Goal: Task Accomplishment & Management: Use online tool/utility

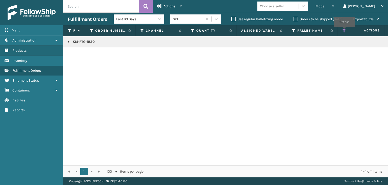
click at [345, 30] on icon at bounding box center [345, 30] width 4 height 5
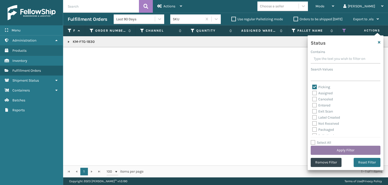
click at [346, 148] on button "Apply Filter" at bounding box center [346, 149] width 70 height 9
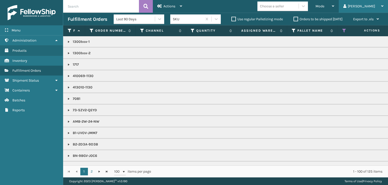
click at [375, 5] on div "[PERSON_NAME]" at bounding box center [364, 6] width 40 height 13
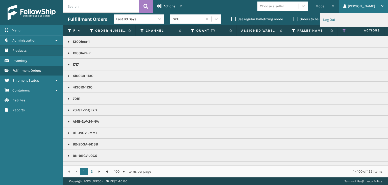
click at [333, 23] on li "Log Out" at bounding box center [354, 20] width 68 height 14
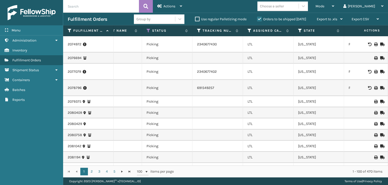
click at [274, 19] on label "Orders to be shipped [DATE]" at bounding box center [281, 19] width 49 height 4
click at [258, 19] on input "Orders to be shipped [DATE]" at bounding box center [257, 17] width 0 height 3
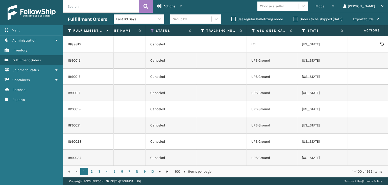
scroll to position [0, 243]
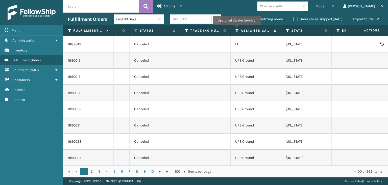
click at [237, 29] on icon at bounding box center [237, 30] width 4 height 5
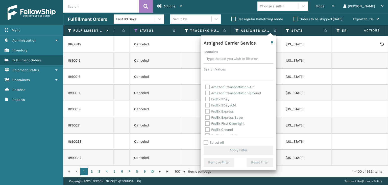
click at [215, 143] on label "Select All" at bounding box center [214, 142] width 20 height 4
click at [215, 140] on input "Select All" at bounding box center [242, 139] width 76 height 1
checkbox input "true"
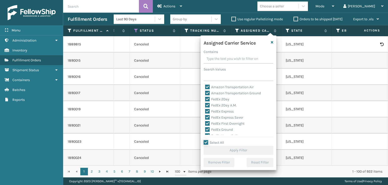
checkbox input "true"
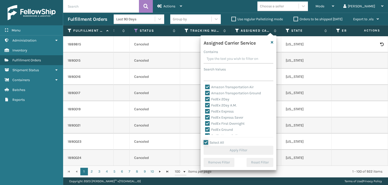
checkbox input "true"
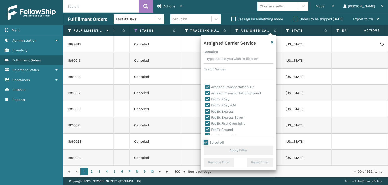
checkbox input "true"
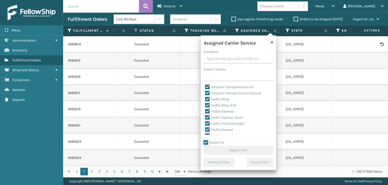
checkbox input "true"
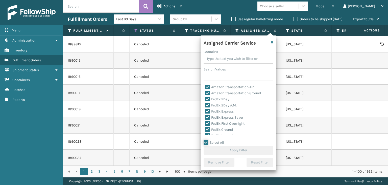
checkbox input "true"
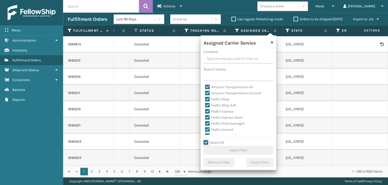
checkbox input "true"
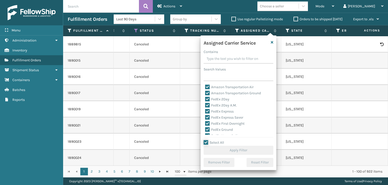
checkbox input "true"
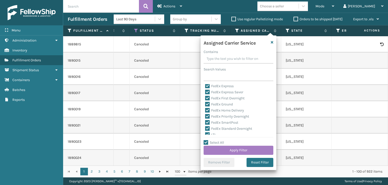
drag, startPoint x: 211, startPoint y: 133, endPoint x: 213, endPoint y: 136, distance: 3.6
click at [212, 133] on label "LTL" at bounding box center [210, 134] width 11 height 4
click at [206, 133] on input "LTL" at bounding box center [205, 133] width 0 height 3
checkbox input "false"
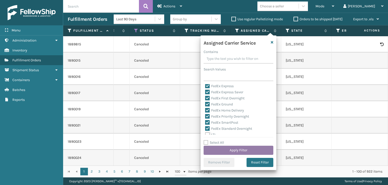
scroll to position [25, 0]
click at [226, 149] on button "Apply Filter" at bounding box center [239, 149] width 70 height 9
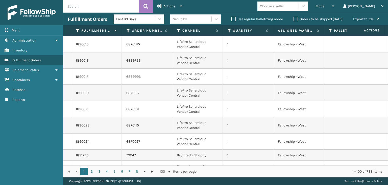
scroll to position [0, 195]
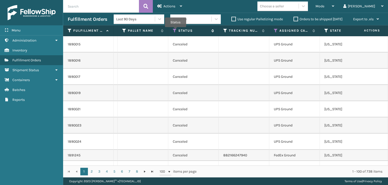
click at [176, 31] on icon at bounding box center [175, 30] width 4 height 5
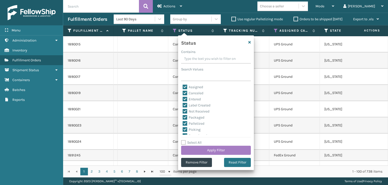
click at [196, 141] on label "Select All" at bounding box center [191, 142] width 20 height 4
click at [196, 140] on input "Select All" at bounding box center [219, 139] width 76 height 1
checkbox input "true"
click at [196, 141] on label "Select All" at bounding box center [191, 142] width 20 height 4
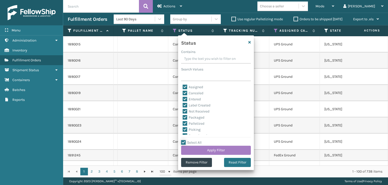
click at [196, 140] on input "Select All" at bounding box center [219, 139] width 76 height 1
checkbox input "false"
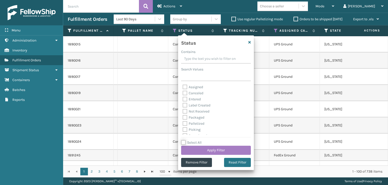
checkbox input "false"
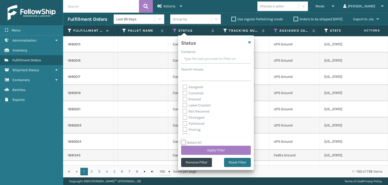
checkbox input "false"
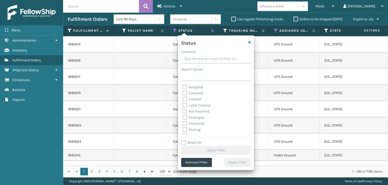
click at [192, 129] on label "Picking" at bounding box center [192, 129] width 18 height 4
click at [183, 129] on input "Picking" at bounding box center [183, 127] width 0 height 3
checkbox input "true"
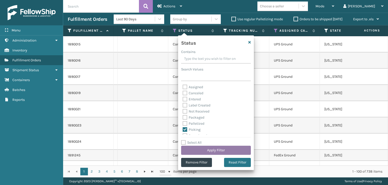
click at [207, 153] on button "Apply Filter" at bounding box center [216, 149] width 70 height 9
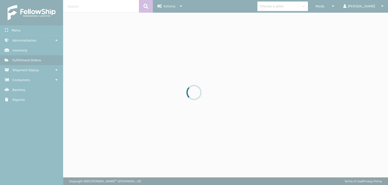
click at [345, 6] on div at bounding box center [194, 92] width 388 height 185
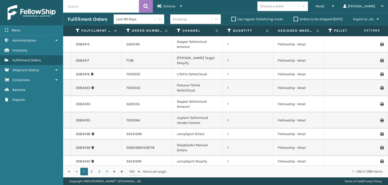
click at [335, 6] on div "Mode" at bounding box center [325, 6] width 19 height 13
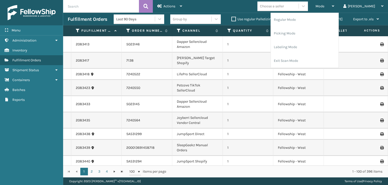
click at [189, 23] on div "Group by" at bounding box center [190, 19] width 41 height 8
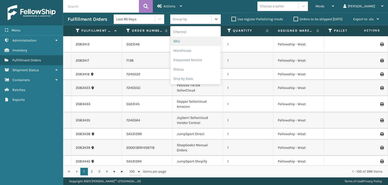
click at [183, 42] on div "SKU" at bounding box center [195, 40] width 51 height 9
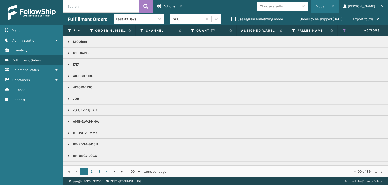
click at [325, 4] on span "Mode" at bounding box center [320, 6] width 9 height 4
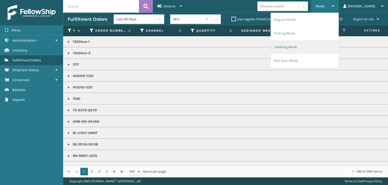
click at [330, 45] on li "Labeling Mode" at bounding box center [305, 47] width 68 height 14
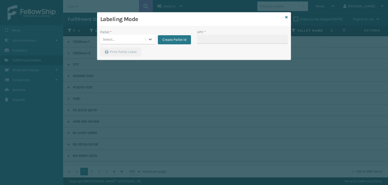
click at [139, 38] on div "Select..." at bounding box center [122, 39] width 45 height 8
click at [136, 53] on div "UPSG-RYXRSC0UUC" at bounding box center [127, 51] width 55 height 9
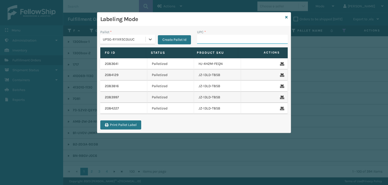
click at [211, 42] on input "UPC *" at bounding box center [242, 39] width 91 height 9
type input "68888027106"
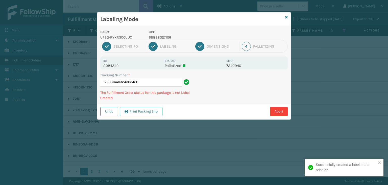
click at [158, 36] on p "68888027106" at bounding box center [186, 37] width 75 height 5
copy p "68888027106"
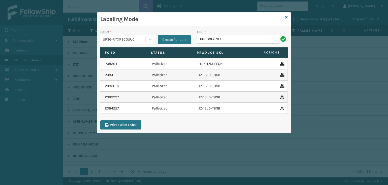
type input "68888027106"
type input "LP-STMRC-SLV"
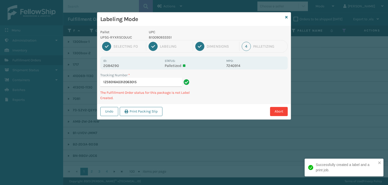
click at [159, 36] on p "810090933351" at bounding box center [186, 37] width 75 height 5
copy p "810090933351"
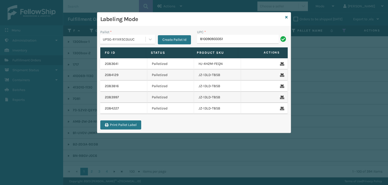
type input "810090933351"
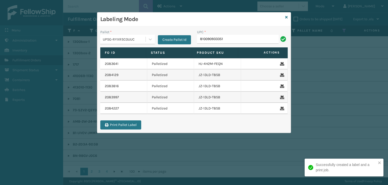
type input "810090933351"
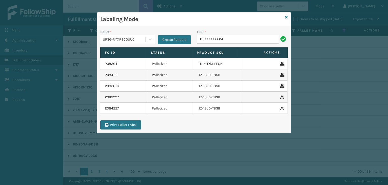
type input "810090933351"
type input "LP-MSGGUNEXT-BLK"
type input "LP-RJVWR-PRO-BLK"
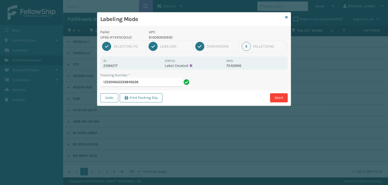
click at [169, 37] on p "810090930930" at bounding box center [186, 37] width 75 height 5
click at [168, 37] on p "810090930930" at bounding box center [186, 37] width 75 height 5
copy p "810090930930"
click at [148, 82] on input "1Z59316A0333849226" at bounding box center [141, 82] width 82 height 9
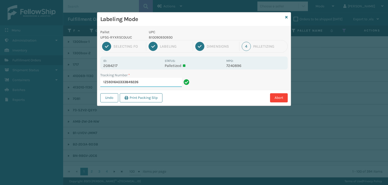
paste input "810090930930"
type input "1Z59316A0333849226810090930930810090930930"
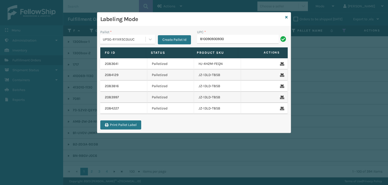
type input "810090930930"
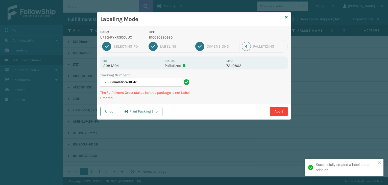
type input "1Z59316A0327491043810090930930"
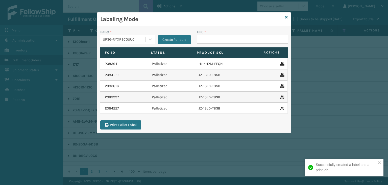
type input "810090930930"
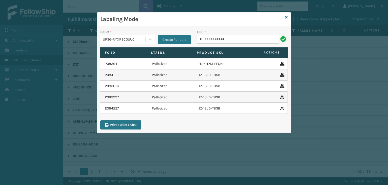
type input "810090930930"
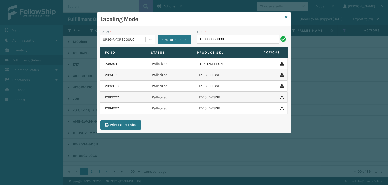
type input "810090930930"
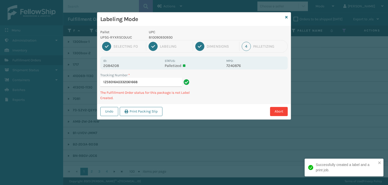
type input "1Z59316A0332061668810090930930"
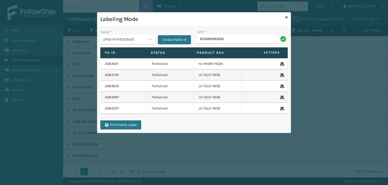
type input "810090930930"
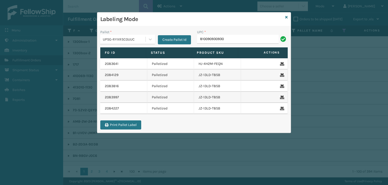
type input "810090930930"
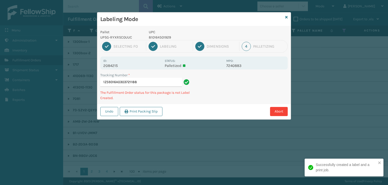
click at [164, 37] on p "810164501929" at bounding box center [186, 37] width 75 height 5
copy p "810164501929"
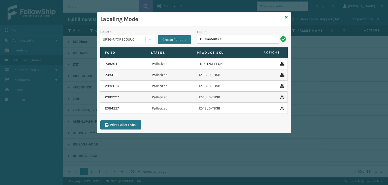
type input "810164501929"
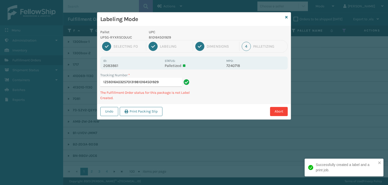
type input "1Z59316A0325701319810164501929810164501929"
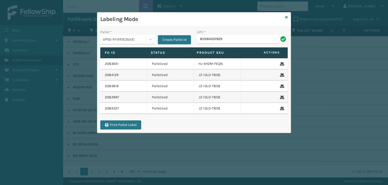
type input "810164501929"
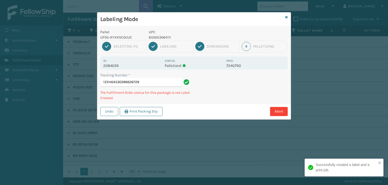
click at [159, 38] on p "850053064111" at bounding box center [186, 37] width 75 height 5
drag, startPoint x: 159, startPoint y: 38, endPoint x: 163, endPoint y: 39, distance: 4.2
click at [161, 38] on p "850053064111" at bounding box center [186, 37] width 75 height 5
copy p "850053064111"
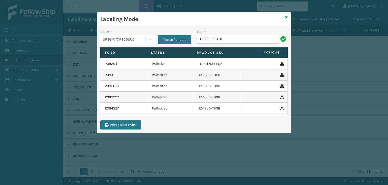
type input "850053064111"
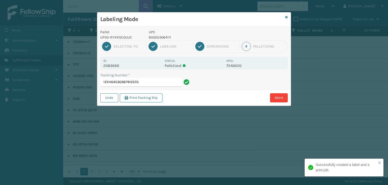
click at [157, 36] on p "850053064111" at bounding box center [186, 37] width 75 height 5
copy p "850053064111"
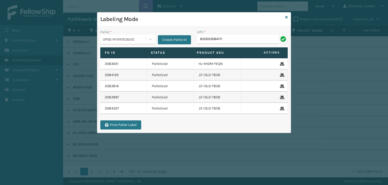
type input "850053064111"
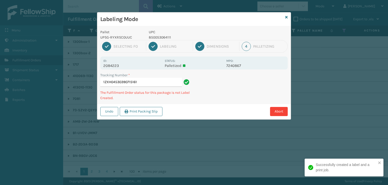
type input "1ZXH04530390715161850053064111"
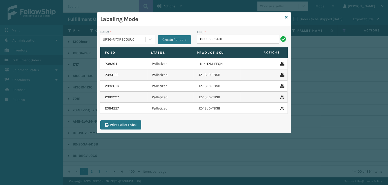
type input "850053064111"
type input "810164501"
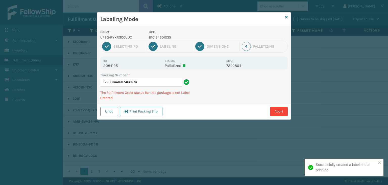
click at [160, 37] on p "810164501035" at bounding box center [186, 37] width 75 height 5
copy p "810164501035"
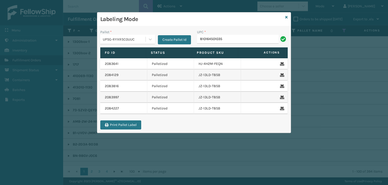
type input "810164501035"
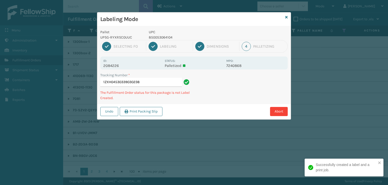
click at [168, 37] on p "850053064104" at bounding box center [186, 37] width 75 height 5
copy p "850053064104"
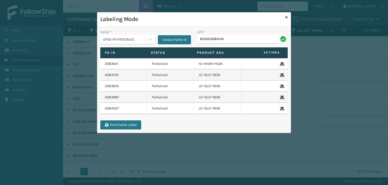
type input "850053064104"
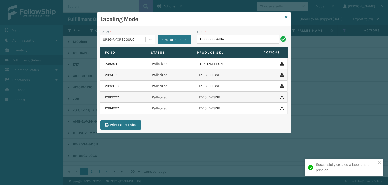
type input "850053064104"
paste input "850053064104"
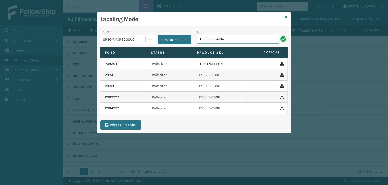
type input "850053064104"
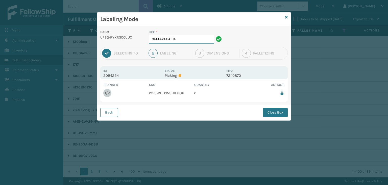
click at [190, 41] on input "850053064104" at bounding box center [182, 39] width 66 height 9
click at [269, 113] on button "Close Box" at bounding box center [275, 112] width 25 height 9
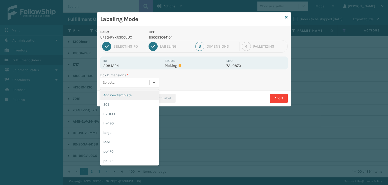
click at [137, 81] on div "Select..." at bounding box center [124, 82] width 49 height 8
click at [119, 141] on div "Med" at bounding box center [129, 141] width 58 height 9
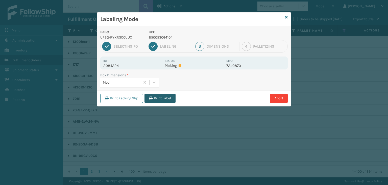
click at [163, 98] on button "Print Label" at bounding box center [160, 98] width 31 height 9
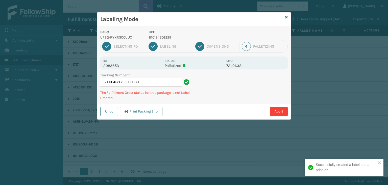
click at [159, 36] on p "810164502261" at bounding box center [186, 37] width 75 height 5
copy p "810164502261"
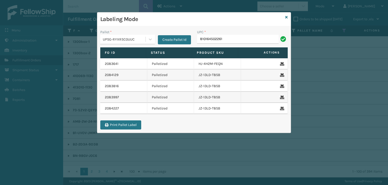
type input "810164502261"
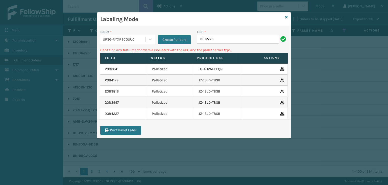
drag, startPoint x: 225, startPoint y: 40, endPoint x: 63, endPoint y: 60, distance: 162.9
click at [63, 60] on div "Labeling Mode Pallet * UPSG-RYXRSC0UUC Create Pallet Id UPC * 19112776 Can't fi…" at bounding box center [194, 92] width 388 height 185
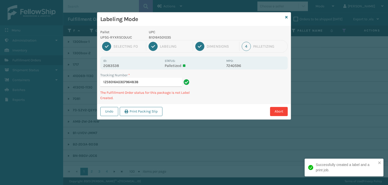
click at [160, 35] on p "810164501035" at bounding box center [186, 37] width 75 height 5
copy p "810164501035"
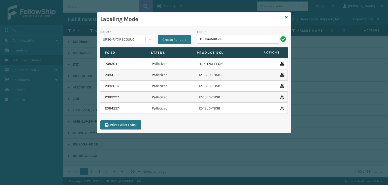
type input "810164501035"
click at [286, 16] on icon at bounding box center [287, 17] width 3 height 4
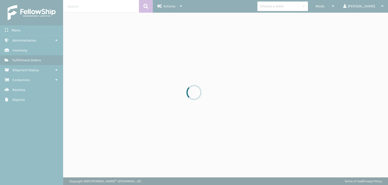
click at [291, 10] on div at bounding box center [194, 92] width 388 height 185
click at [292, 8] on div at bounding box center [194, 92] width 388 height 185
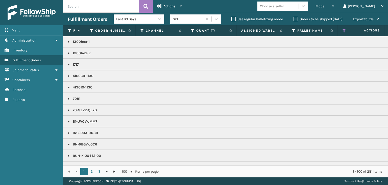
click at [284, 8] on div "Choose a seller" at bounding box center [272, 6] width 24 height 5
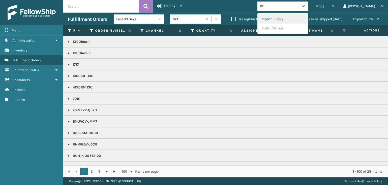
type input "PET"
click at [292, 19] on div "Petcove" at bounding box center [283, 18] width 51 height 9
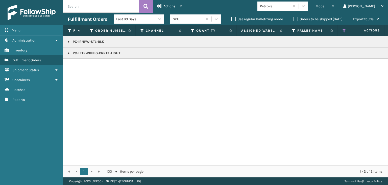
click at [69, 43] on link at bounding box center [69, 42] width 4 height 4
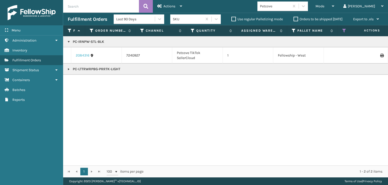
click at [85, 57] on link "2084316" at bounding box center [83, 55] width 14 height 5
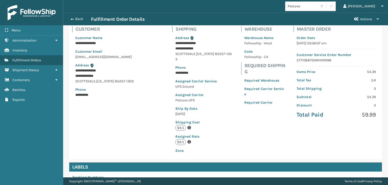
scroll to position [119, 0]
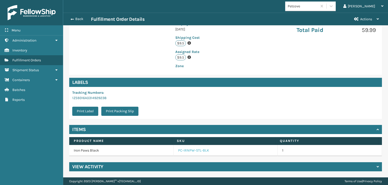
click at [195, 151] on link "PC-IRNPW-STL-BLK" at bounding box center [193, 150] width 31 height 5
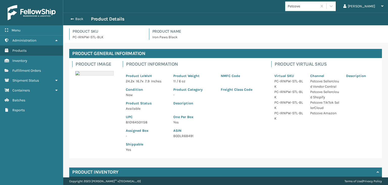
click at [138, 123] on p "810164501158" at bounding box center [146, 121] width 41 height 5
click at [77, 18] on button "Back" at bounding box center [79, 19] width 23 height 5
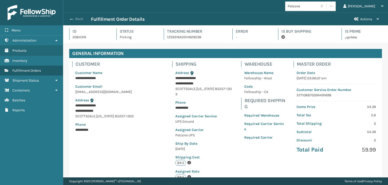
scroll to position [12, 325]
click at [76, 18] on button "Back" at bounding box center [79, 19] width 23 height 5
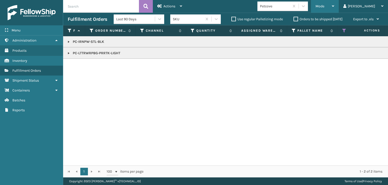
click at [335, 3] on div "Mode" at bounding box center [325, 6] width 19 height 13
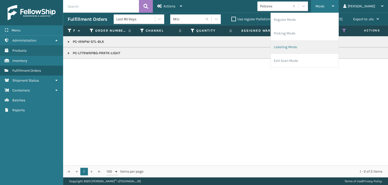
click at [317, 47] on li "Labeling Mode" at bounding box center [305, 47] width 68 height 14
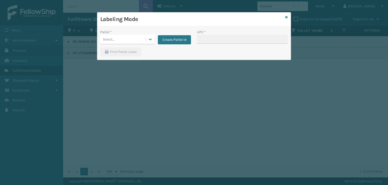
click at [134, 38] on div "Select..." at bounding box center [122, 39] width 45 height 8
click at [122, 53] on div "UPSG-RYXRSC0UUC" at bounding box center [127, 51] width 55 height 9
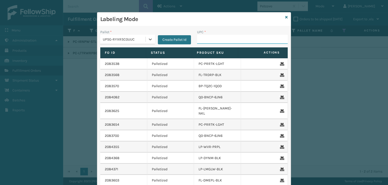
click at [204, 37] on input "UPC *" at bounding box center [242, 39] width 91 height 9
paste input "810164501158"
type input "810164501158"
click at [286, 17] on icon at bounding box center [287, 17] width 3 height 4
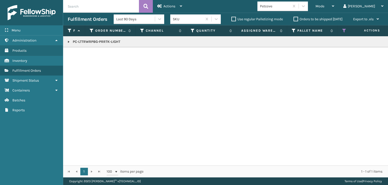
click at [80, 43] on p "PC-LTTRWRPBG-PRRTK-LIGHT" at bounding box center [390, 41] width 644 height 5
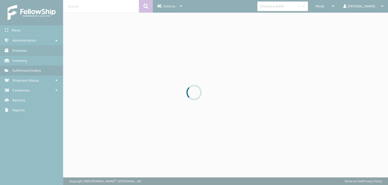
click at [303, 8] on div at bounding box center [194, 92] width 388 height 185
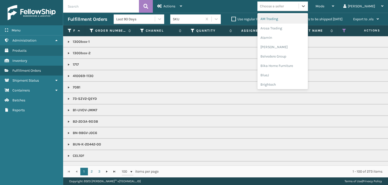
click at [284, 8] on div "Choose a seller" at bounding box center [272, 6] width 24 height 5
type input "BR"
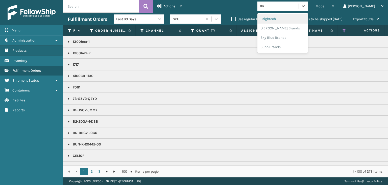
click at [292, 20] on div "Brightech" at bounding box center [283, 18] width 51 height 9
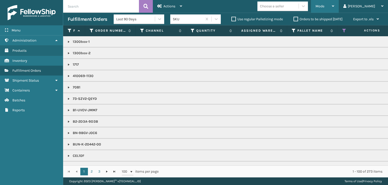
click at [335, 8] on div "Mode" at bounding box center [325, 6] width 19 height 13
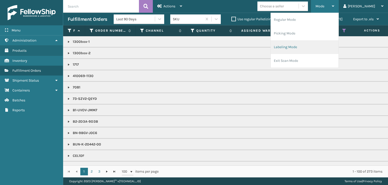
click at [313, 47] on li "Labeling Mode" at bounding box center [305, 47] width 68 height 14
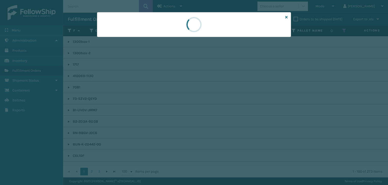
click at [125, 42] on div at bounding box center [194, 92] width 388 height 185
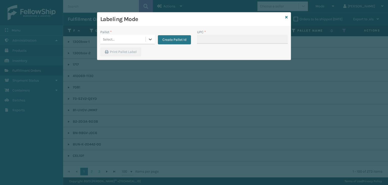
click at [125, 40] on div "Select..." at bounding box center [122, 39] width 45 height 8
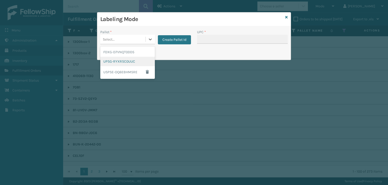
click at [113, 60] on div "UPSG-RYXRSC0UUC" at bounding box center [127, 61] width 55 height 9
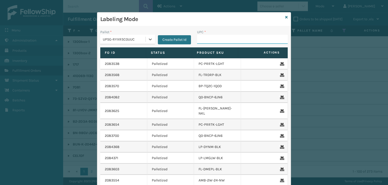
click at [213, 39] on input "UPC *" at bounding box center [242, 39] width 91 height 9
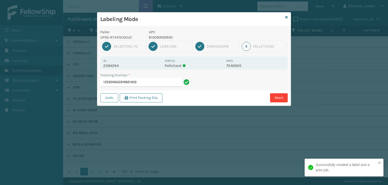
click at [162, 37] on p "810090930930" at bounding box center [186, 37] width 75 height 5
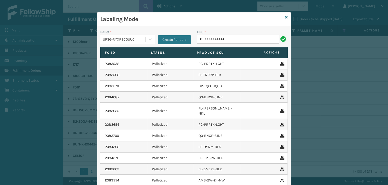
type input "810090930930"
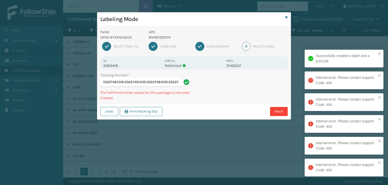
type input "1Z59316A03264895218101613322748101613322748101613322748101613322748101613322748…"
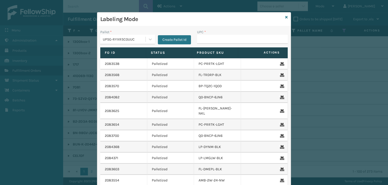
click at [286, 18] on div "Labeling Mode" at bounding box center [194, 19] width 194 height 14
click at [286, 18] on icon at bounding box center [287, 17] width 3 height 4
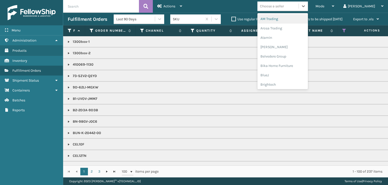
click at [284, 4] on div "Choose a seller" at bounding box center [272, 6] width 24 height 5
type input "LI"
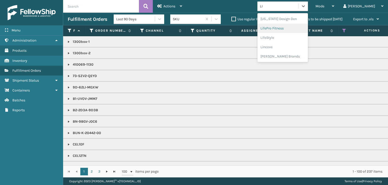
click at [300, 29] on div "LifePro Fitness" at bounding box center [283, 28] width 51 height 9
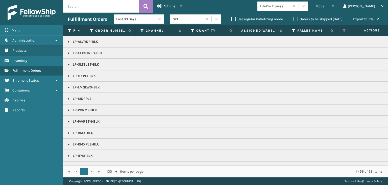
click at [72, 41] on p "LP-ALVRDP-BLK" at bounding box center [390, 41] width 644 height 5
drag, startPoint x: 68, startPoint y: 42, endPoint x: 73, endPoint y: 43, distance: 4.4
click at [68, 42] on link at bounding box center [69, 42] width 4 height 4
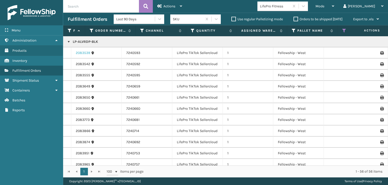
click at [80, 51] on link "2083539" at bounding box center [83, 52] width 14 height 5
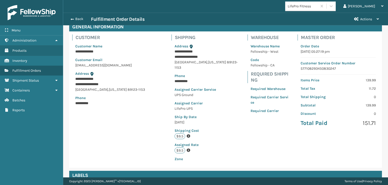
scroll to position [114, 0]
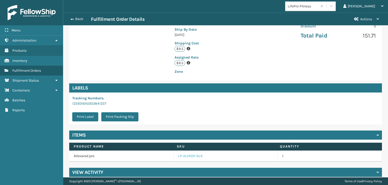
click at [190, 153] on link "LP-ALVRDP-BLK" at bounding box center [190, 155] width 25 height 5
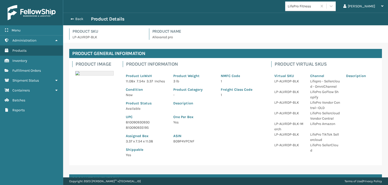
click at [137, 125] on p "810090930930" at bounding box center [146, 121] width 41 height 5
click at [81, 18] on button "Back" at bounding box center [79, 19] width 23 height 5
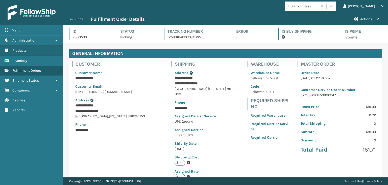
scroll to position [12, 325]
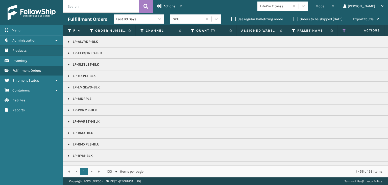
click at [335, 6] on div "Mode" at bounding box center [325, 6] width 19 height 13
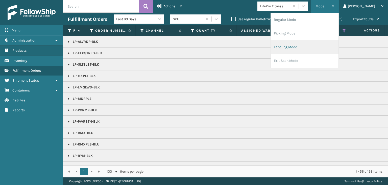
click at [336, 44] on li "Labeling Mode" at bounding box center [305, 47] width 68 height 14
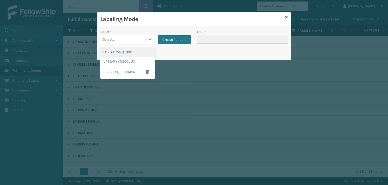
click at [131, 35] on div "Select..." at bounding box center [122, 39] width 45 height 8
click at [128, 62] on div "UPSG-RYXRSC0UUC" at bounding box center [127, 61] width 55 height 9
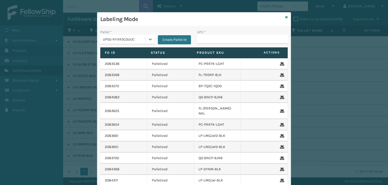
drag, startPoint x: 224, startPoint y: 34, endPoint x: 222, endPoint y: 37, distance: 3.6
click at [224, 34] on div "UPC *" at bounding box center [242, 36] width 91 height 14
drag, startPoint x: 222, startPoint y: 37, endPoint x: 214, endPoint y: 37, distance: 7.6
click at [222, 37] on input "UPC *" at bounding box center [242, 39] width 91 height 9
paste input "810090930930"
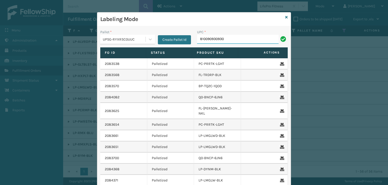
type input "810090930930"
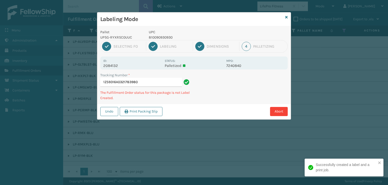
type input "1Z59316A0321783980810090930930"
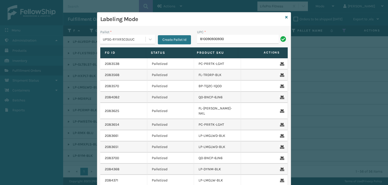
type input "810090930930"
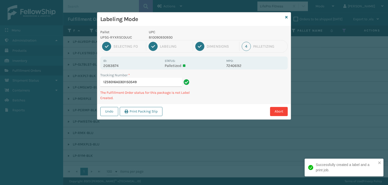
type input "1Z59316A0301150549810090930930"
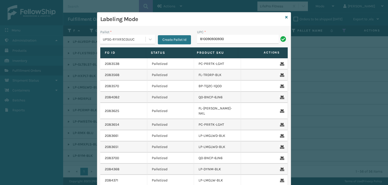
type input "810090930930"
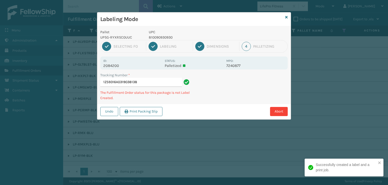
type input "1Z59316A0319038138810090930930"
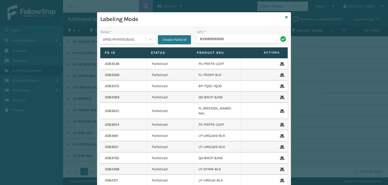
type input "810090930930"
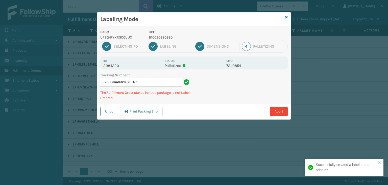
type input "1Z59316A0321872142810090930930"
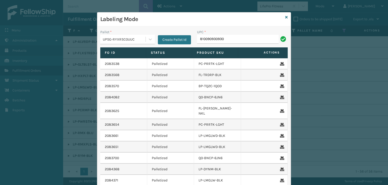
type input "810090930930"
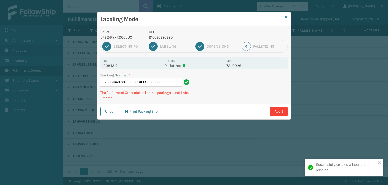
type input "1Z59316A0338020192810090930930"
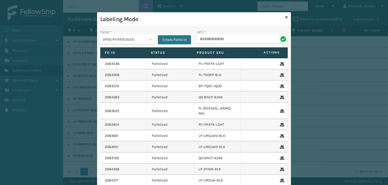
type input "810090930930"
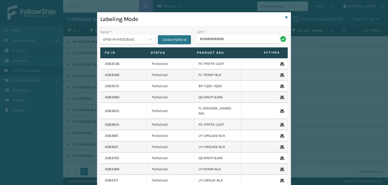
type input "810090930930"
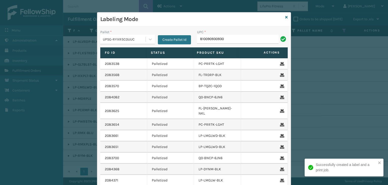
type input "810090930930"
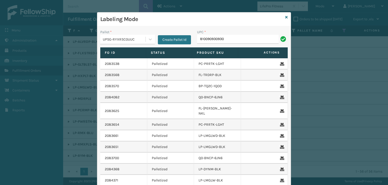
type input "810090930930"
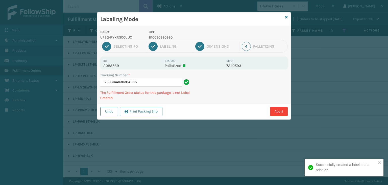
type input "1Z59316A0303841227810090930930"
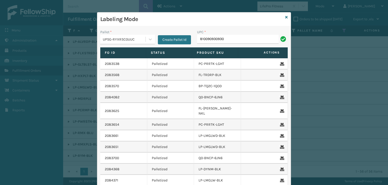
type input "810090930930"
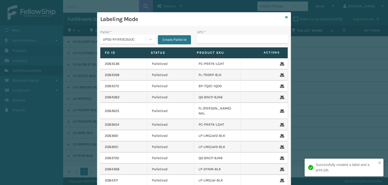
type input "810090930930"
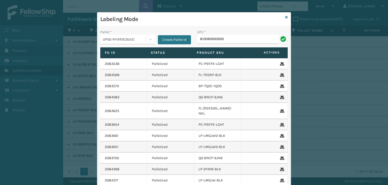
type input "810090930930"
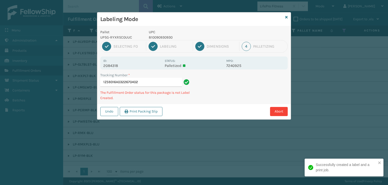
type input "1Z59316A0322670402810090930930"
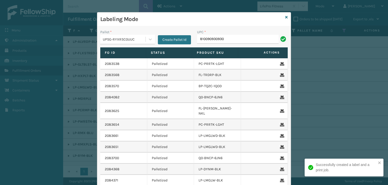
type input "810090930930"
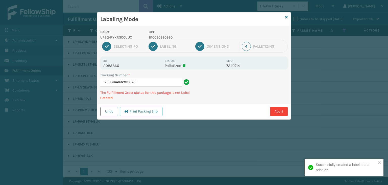
type input "1Z59316A0329198732810090930930"
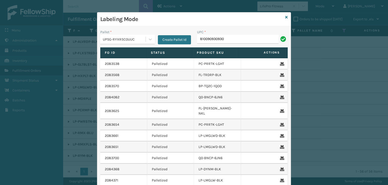
type input "810090930930"
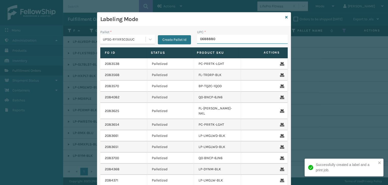
type input "06888802"
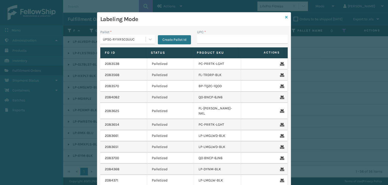
click at [286, 16] on icon at bounding box center [287, 17] width 3 height 4
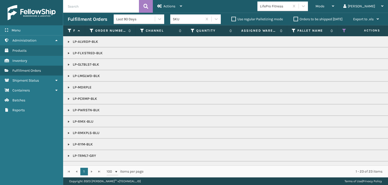
click at [68, 86] on link at bounding box center [69, 87] width 4 height 4
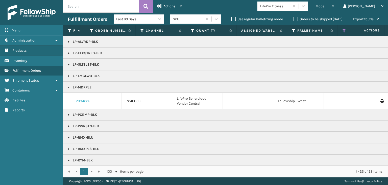
click at [82, 101] on link "2084235" at bounding box center [83, 100] width 14 height 5
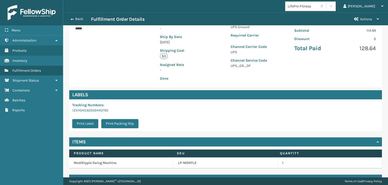
scroll to position [113, 0]
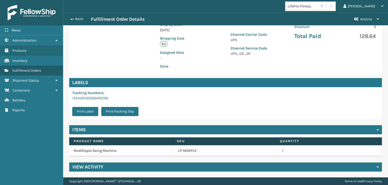
click at [184, 153] on td "LP-MDRPLE" at bounding box center [226, 150] width 104 height 11
click at [184, 151] on link "LP-MDRPLE" at bounding box center [187, 150] width 18 height 5
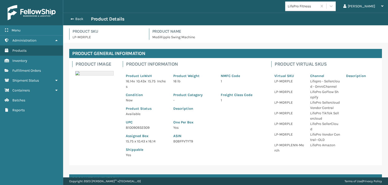
click at [133, 129] on p "810090932309" at bounding box center [146, 127] width 41 height 5
click at [135, 128] on p "810090932309" at bounding box center [146, 127] width 41 height 5
click at [72, 21] on div "Back Product Details" at bounding box center [226, 19] width 316 height 6
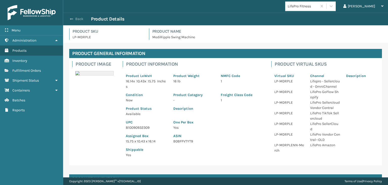
click at [74, 19] on button "Back" at bounding box center [79, 19] width 23 height 5
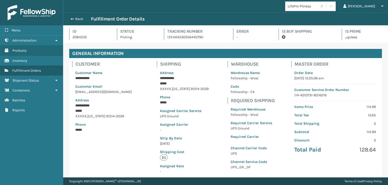
scroll to position [12, 325]
click at [74, 22] on div "Back Fulfillment Order Details" at bounding box center [209, 19] width 282 height 6
click at [74, 21] on div "Back Fulfillment Order Details" at bounding box center [209, 19] width 282 height 6
click at [74, 19] on button "Back" at bounding box center [79, 19] width 23 height 5
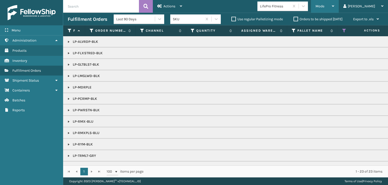
click at [325, 8] on span "Mode" at bounding box center [320, 6] width 9 height 4
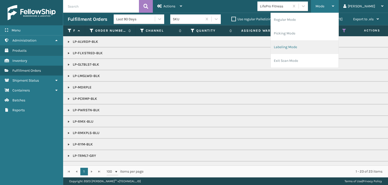
click at [322, 45] on li "Labeling Mode" at bounding box center [305, 47] width 68 height 14
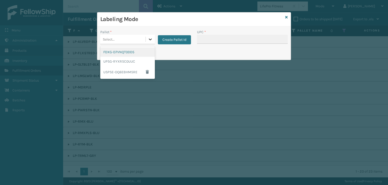
click at [146, 39] on div at bounding box center [150, 39] width 9 height 9
click at [125, 62] on div "UPSG-RYXRSC0UUC" at bounding box center [127, 61] width 55 height 9
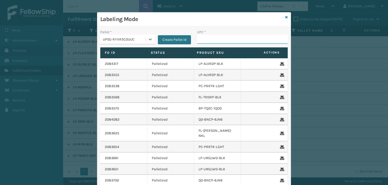
click at [219, 38] on input "UPC *" at bounding box center [242, 39] width 91 height 9
paste input "810090932309"
type input "810090932309"
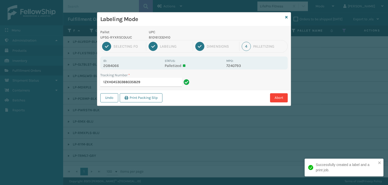
click at [163, 37] on p "810161332410" at bounding box center [186, 37] width 75 height 5
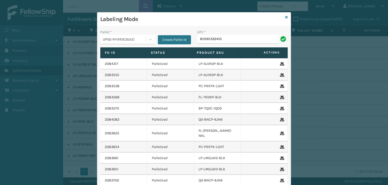
type input "810161332410"
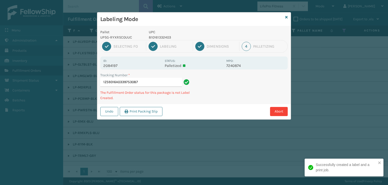
click at [162, 36] on p "810161332403" at bounding box center [186, 37] width 75 height 5
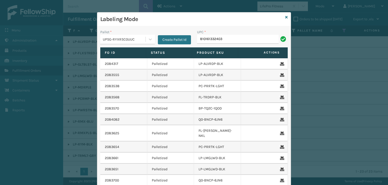
type input "810161332403"
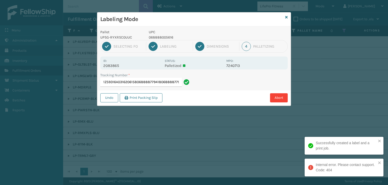
type input "1Z59316A0316206158068888779418068888779418"
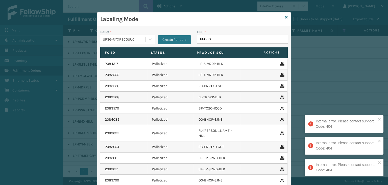
type input "068888"
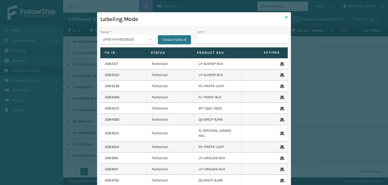
click at [286, 17] on icon at bounding box center [287, 17] width 3 height 4
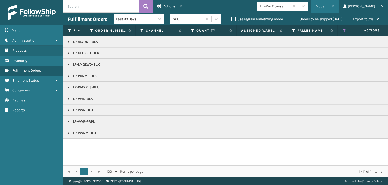
drag, startPoint x: 341, startPoint y: 9, endPoint x: 340, endPoint y: 4, distance: 4.9
click at [335, 8] on div "Mode" at bounding box center [325, 6] width 19 height 13
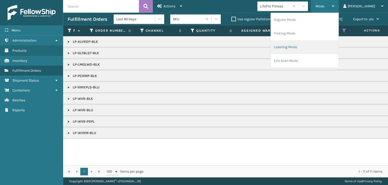
click at [327, 42] on li "Labeling Mode" at bounding box center [305, 47] width 68 height 14
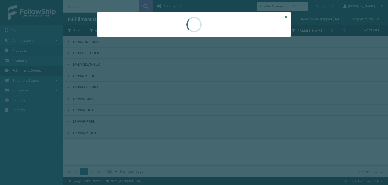
click at [113, 38] on div at bounding box center [194, 92] width 388 height 185
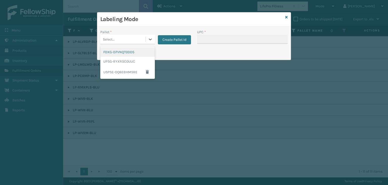
click at [113, 38] on div "Select..." at bounding box center [109, 39] width 12 height 5
click at [123, 63] on div "UPSG-RYXRSC0UUC" at bounding box center [127, 61] width 55 height 9
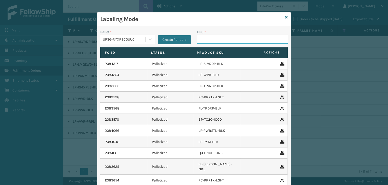
click at [238, 36] on input "UPC *" at bounding box center [242, 39] width 91 height 9
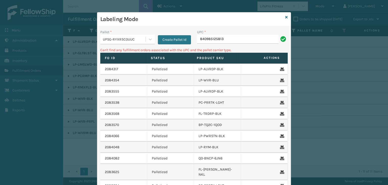
click at [198, 39] on input "840985125813" at bounding box center [238, 39] width 82 height 9
type input "00840985125813"
click at [199, 38] on input "840985125820" at bounding box center [238, 39] width 82 height 9
type input "00840985125820"
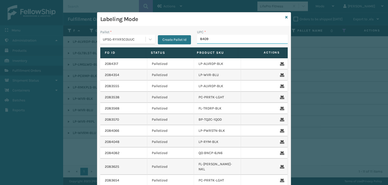
type input "84098"
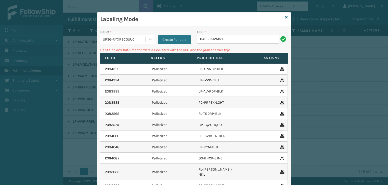
click at [199, 40] on input "840985125820" at bounding box center [238, 39] width 82 height 9
type input "00840985125820"
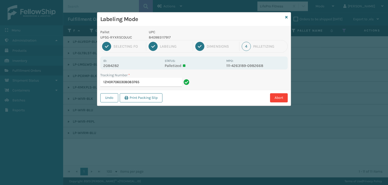
click at [156, 36] on p "840985117917" at bounding box center [186, 37] width 75 height 5
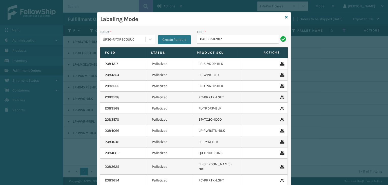
type input "840985117917"
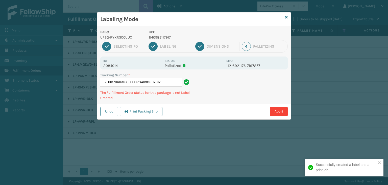
type input "1ZH0R7060315800092840985117917840985117917"
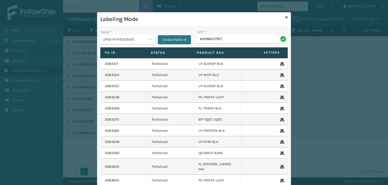
type input "840985117917"
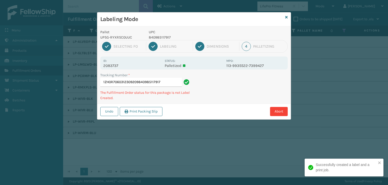
type input "1ZH0R7060312309209840985117917840985117917"
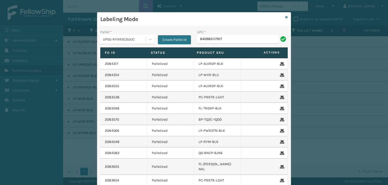
type input "840985117917"
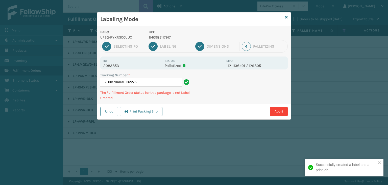
type input "1ZH0R7060311192275840985117917"
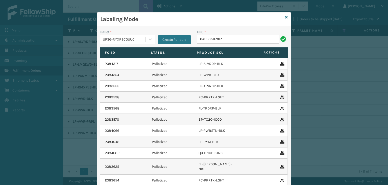
type input "840985117917"
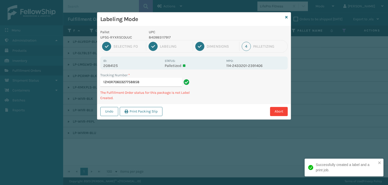
type input "1ZH0R7060327758858840985117917"
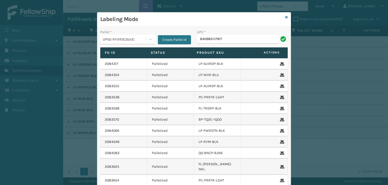
type input "840985117917"
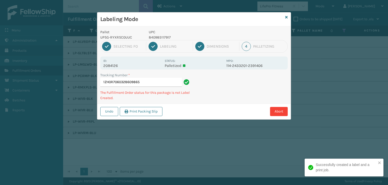
type input "1ZH0R7060328609865840985117917"
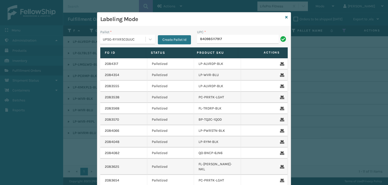
type input "840985117917"
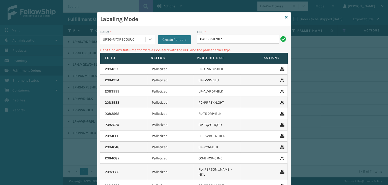
click at [146, 39] on div at bounding box center [150, 39] width 9 height 9
click at [286, 15] on icon at bounding box center [287, 17] width 3 height 4
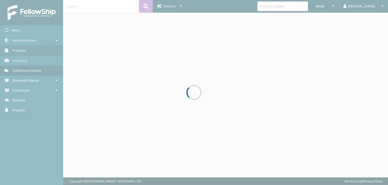
click at [292, 10] on div at bounding box center [194, 92] width 388 height 185
click at [292, 9] on div at bounding box center [194, 92] width 388 height 185
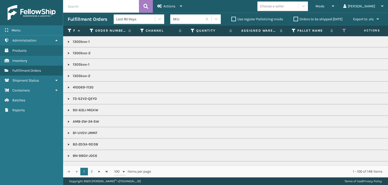
click at [292, 9] on div "Choose a seller" at bounding box center [278, 6] width 41 height 8
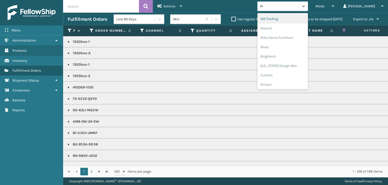
type input "MI"
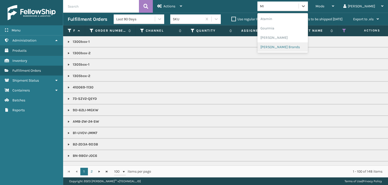
click at [288, 47] on div "Milliard Brands" at bounding box center [283, 46] width 51 height 9
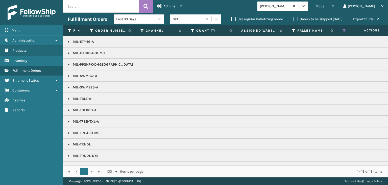
scroll to position [10, 0]
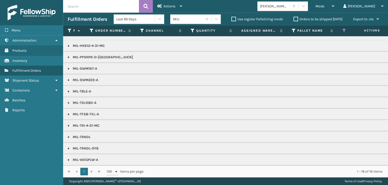
click at [66, 155] on td "MIL-WDGPLW-A" at bounding box center [389, 159] width 653 height 11
click at [69, 158] on link at bounding box center [69, 160] width 4 height 4
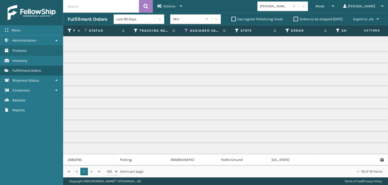
scroll to position [0, 0]
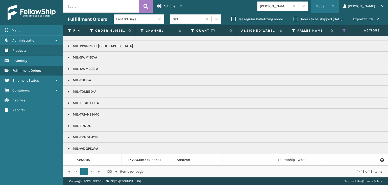
click at [335, 5] on div "Mode" at bounding box center [325, 6] width 19 height 13
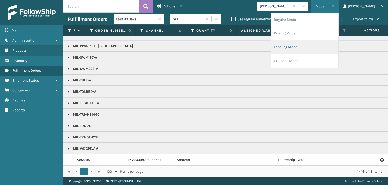
click at [331, 51] on li "Labeling Mode" at bounding box center [305, 47] width 68 height 14
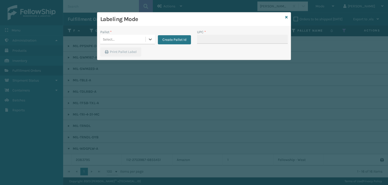
click at [127, 41] on div "Select..." at bounding box center [122, 39] width 45 height 8
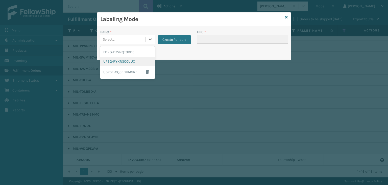
click at [118, 62] on div "UPSG-RYXRSC0UUC" at bounding box center [127, 61] width 55 height 9
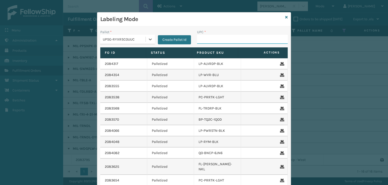
click at [217, 37] on input "UPC *" at bounding box center [242, 39] width 91 height 9
type input "8048794"
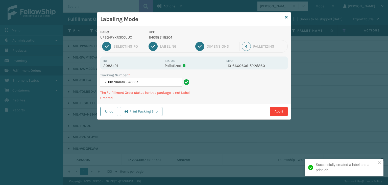
click at [162, 37] on p "840985118204" at bounding box center [186, 37] width 75 height 5
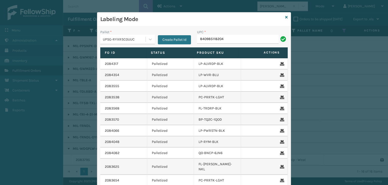
type input "840985118204"
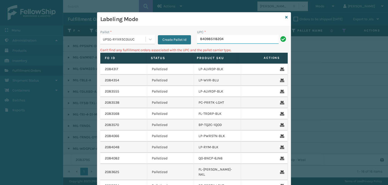
drag, startPoint x: 203, startPoint y: 33, endPoint x: 182, endPoint y: 32, distance: 21.3
click at [182, 32] on div "Pallet * UPSG-RYXRSC0UUC Create Pallet Id UPC * 840985118204" at bounding box center [194, 38] width 194 height 18
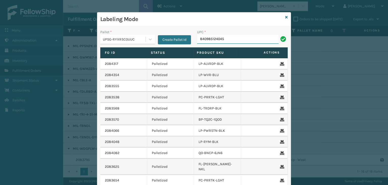
type input "840985124045"
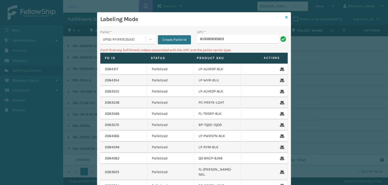
click at [286, 17] on icon at bounding box center [287, 17] width 3 height 4
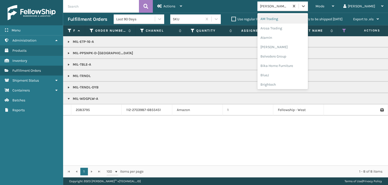
click at [287, 6] on div "Milliard Brands" at bounding box center [275, 6] width 30 height 5
type input "LI"
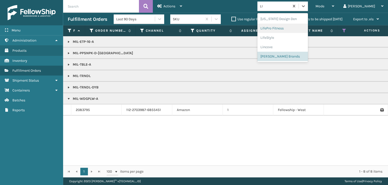
click at [292, 28] on div "LifePro Fitness" at bounding box center [283, 28] width 51 height 9
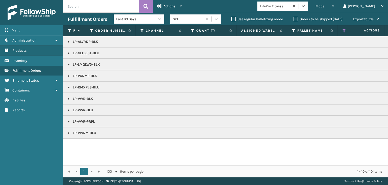
click at [67, 132] on link at bounding box center [69, 133] width 4 height 4
click at [335, 10] on div "Mode" at bounding box center [325, 6] width 19 height 13
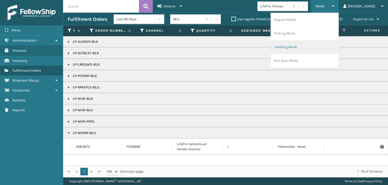
click at [325, 46] on li "Labeling Mode" at bounding box center [305, 47] width 68 height 14
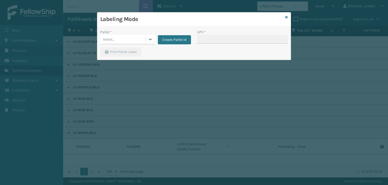
click at [124, 35] on div "Select..." at bounding box center [122, 39] width 45 height 8
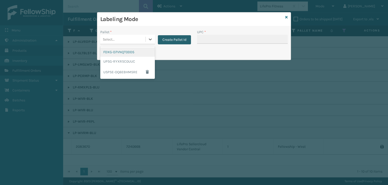
click at [167, 41] on button "Create Pallet Id" at bounding box center [174, 39] width 33 height 9
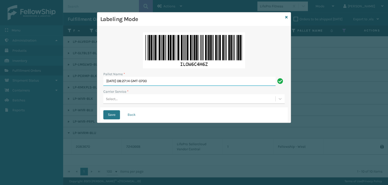
drag, startPoint x: 185, startPoint y: 79, endPoint x: 0, endPoint y: 82, distance: 184.9
click at [0, 81] on div "Labeling Mode Pallet Name * Wed Sep 17 2025 08:27:14 GMT-0700 Carrier Service *…" at bounding box center [194, 92] width 388 height 185
type input "BOXTRUCK"
click at [122, 102] on div "Select..." at bounding box center [189, 99] width 172 height 8
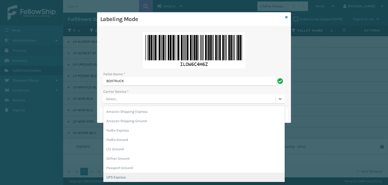
drag, startPoint x: 123, startPoint y: 176, endPoint x: 119, endPoint y: 165, distance: 12.1
click at [123, 176] on div "UPS Express" at bounding box center [194, 176] width 182 height 9
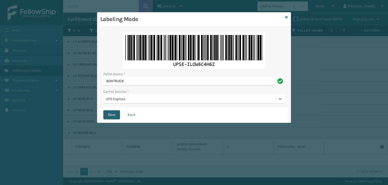
click at [112, 117] on button "Save" at bounding box center [111, 114] width 17 height 9
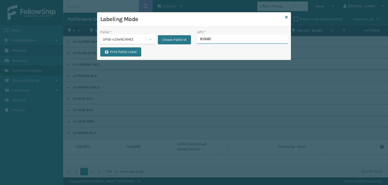
type input "8100819"
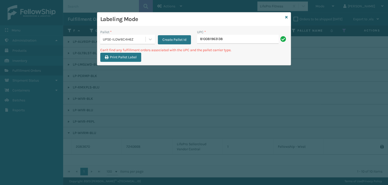
click at [126, 38] on div "UPSE-ILOW6C4H6Z" at bounding box center [124, 39] width 43 height 5
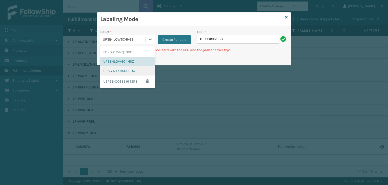
click at [123, 75] on div "UPSG-RYXRSC0UUC" at bounding box center [127, 70] width 55 height 9
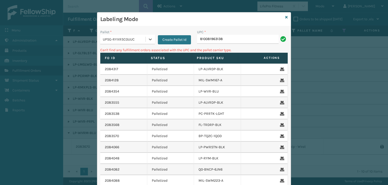
click at [228, 44] on div "UPC * 810081963138" at bounding box center [242, 38] width 97 height 18
drag, startPoint x: 228, startPoint y: 42, endPoint x: 61, endPoint y: 58, distance: 167.4
click at [61, 58] on div "Labeling Mode Pallet * UPSG-RYXRSC0UUC Create Pallet Id UPC * 810081963138 Can'…" at bounding box center [194, 92] width 388 height 185
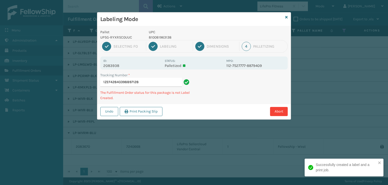
click at [60, 58] on div "Labeling Mode Pallet UPSG-RYXRSC0UUC UPC 810081963138 1 Selecting FO 2 Labeling…" at bounding box center [194, 92] width 388 height 185
type input "1ZEF42840398897128810081963138810081963138"
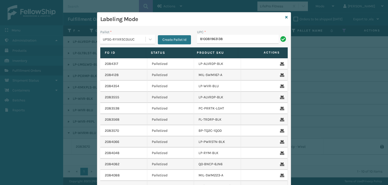
type input "810081963138"
click at [286, 18] on icon at bounding box center [287, 17] width 3 height 4
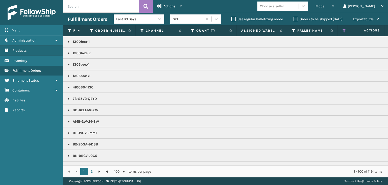
click at [284, 4] on div "Choose a seller" at bounding box center [272, 6] width 24 height 5
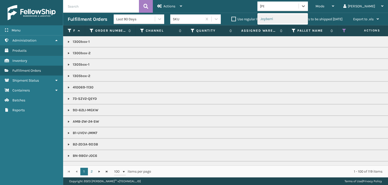
type input "JOY"
click at [287, 20] on div "Joyberri" at bounding box center [283, 18] width 51 height 9
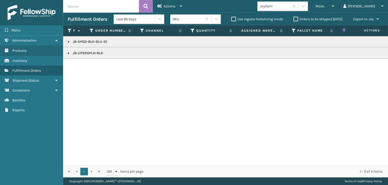
click at [69, 42] on link at bounding box center [69, 42] width 4 height 4
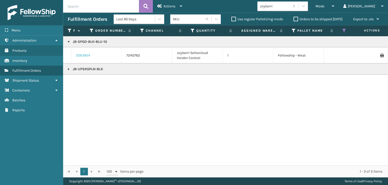
click at [84, 53] on link "2083954" at bounding box center [83, 55] width 14 height 5
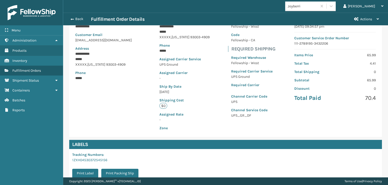
scroll to position [113, 0]
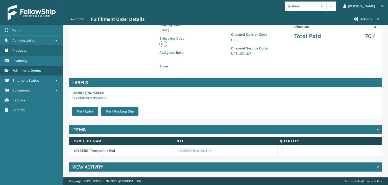
click at [191, 149] on link "JB-SPGD-BLK-BLU-10" at bounding box center [194, 150] width 33 height 5
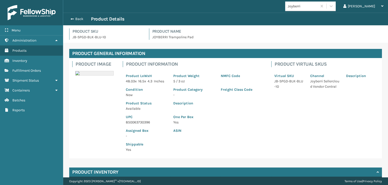
click at [141, 124] on p "850063730396" at bounding box center [146, 121] width 41 height 5
click at [76, 20] on button "Back" at bounding box center [79, 19] width 23 height 5
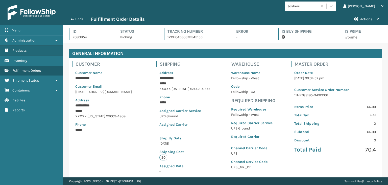
scroll to position [12, 325]
click at [76, 19] on button "Back" at bounding box center [79, 19] width 23 height 5
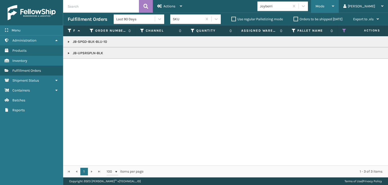
click at [325, 7] on span "Mode" at bounding box center [320, 6] width 9 height 4
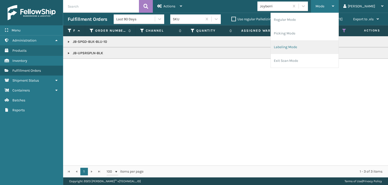
click at [314, 53] on li "Labeling Mode" at bounding box center [305, 47] width 68 height 14
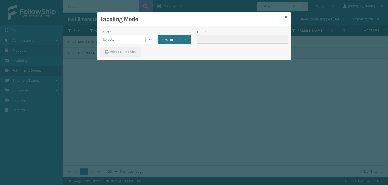
click at [122, 42] on div "Select..." at bounding box center [122, 39] width 45 height 8
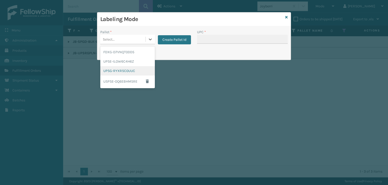
click at [122, 71] on div "UPSG-RYXRSC0UUC" at bounding box center [127, 70] width 55 height 9
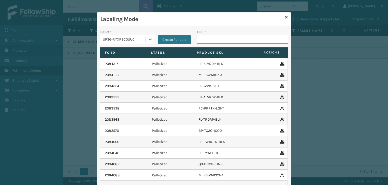
click at [205, 38] on input "UPC *" at bounding box center [242, 39] width 91 height 9
paste input "850063730396"
type input "850063730396"
click at [286, 17] on icon at bounding box center [287, 17] width 3 height 4
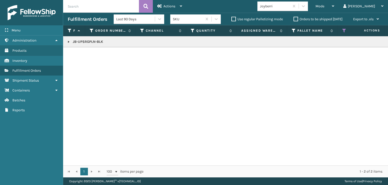
click at [69, 42] on link at bounding box center [69, 42] width 4 height 4
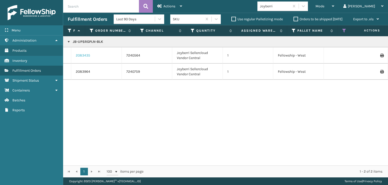
click at [76, 54] on link "2083435" at bounding box center [83, 55] width 14 height 5
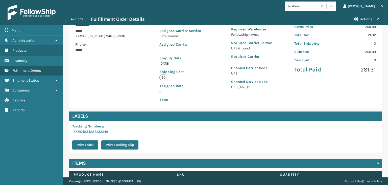
scroll to position [113, 0]
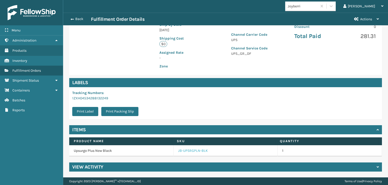
click at [180, 148] on link "JB-UPSRGPLN-BLK" at bounding box center [193, 150] width 30 height 5
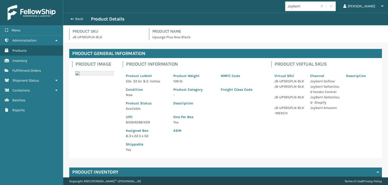
click at [138, 121] on p "850040381429" at bounding box center [146, 121] width 41 height 5
click at [74, 19] on button "Back" at bounding box center [79, 19] width 23 height 5
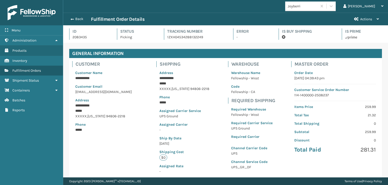
scroll to position [12, 325]
drag, startPoint x: 74, startPoint y: 19, endPoint x: 248, endPoint y: 33, distance: 175.1
click at [74, 19] on button "Back" at bounding box center [79, 19] width 23 height 5
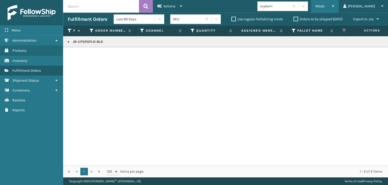
click at [325, 7] on span "Mode" at bounding box center [320, 6] width 9 height 4
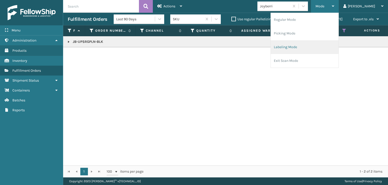
click at [327, 44] on li "Labeling Mode" at bounding box center [305, 47] width 68 height 14
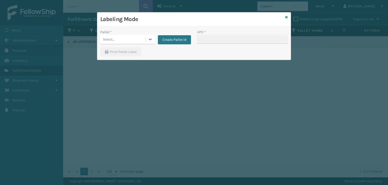
click at [113, 40] on div "Select..." at bounding box center [109, 39] width 12 height 5
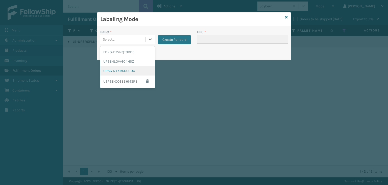
click at [123, 70] on div "UPSG-RYXRSC0UUC" at bounding box center [127, 70] width 55 height 9
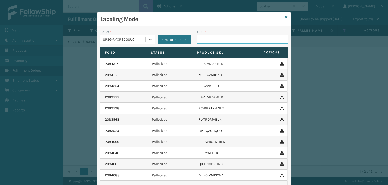
drag, startPoint x: 215, startPoint y: 40, endPoint x: 212, endPoint y: 41, distance: 3.1
click at [215, 40] on input "UPC *" at bounding box center [242, 39] width 91 height 9
paste input "850040381429"
type input "850040381429"
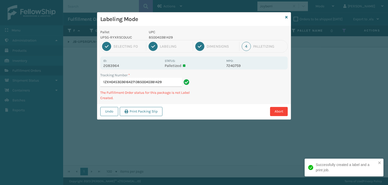
type input "1ZXH04530361642713850040381429850040381429"
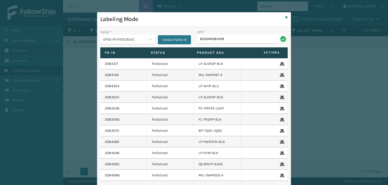
type input "850040381429"
type input "810090"
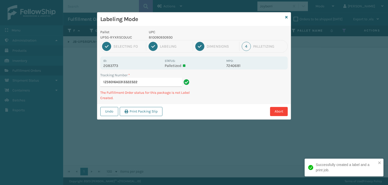
click at [169, 35] on p "810090930930" at bounding box center [186, 37] width 75 height 5
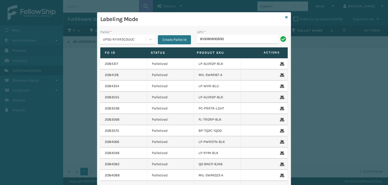
type input "810090930930"
click at [286, 16] on icon at bounding box center [287, 17] width 3 height 4
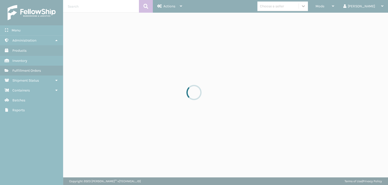
click at [301, 5] on div at bounding box center [194, 92] width 388 height 185
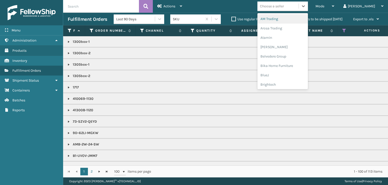
click at [284, 5] on div "Choose a seller" at bounding box center [272, 6] width 24 height 5
type input "LI"
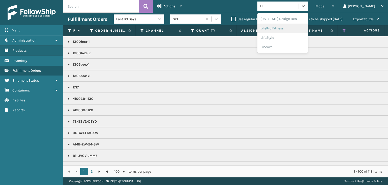
click at [282, 31] on div "LifePro Fitness" at bounding box center [283, 28] width 51 height 9
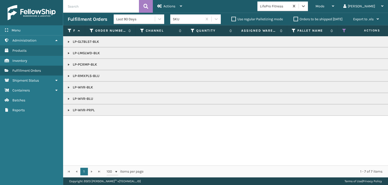
click at [68, 43] on link at bounding box center [69, 42] width 4 height 4
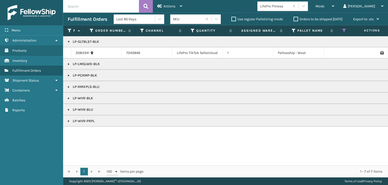
click at [70, 63] on link at bounding box center [69, 64] width 4 height 4
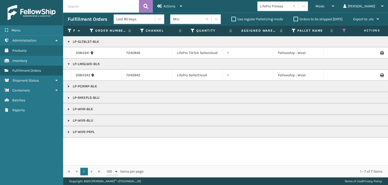
click at [72, 85] on p "LP-PCRMP-BLK" at bounding box center [390, 86] width 644 height 5
click at [70, 84] on p "LP-PCRMP-BLK" at bounding box center [390, 86] width 644 height 5
click at [69, 87] on link at bounding box center [69, 86] width 4 height 4
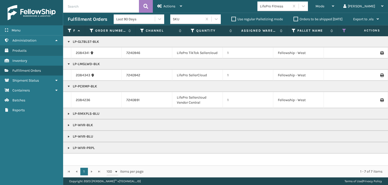
click at [67, 112] on link at bounding box center [69, 114] width 4 height 4
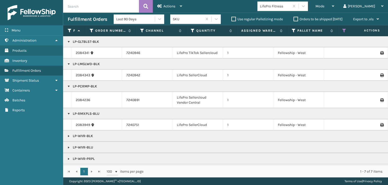
click at [69, 135] on link at bounding box center [69, 136] width 4 height 4
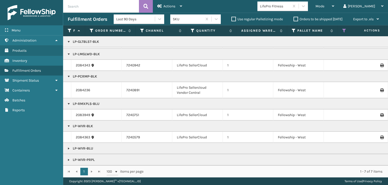
click at [69, 146] on link at bounding box center [69, 148] width 4 height 4
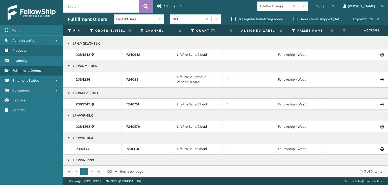
scroll to position [24, 0]
click at [68, 158] on link at bounding box center [69, 160] width 4 height 4
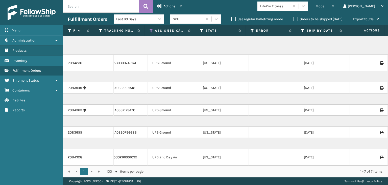
scroll to position [0, 0]
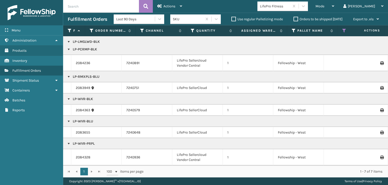
drag, startPoint x: 349, startPoint y: 10, endPoint x: 341, endPoint y: 21, distance: 13.6
click at [335, 12] on div "Mode" at bounding box center [325, 6] width 19 height 13
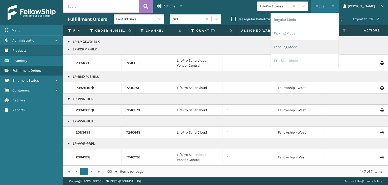
click at [328, 45] on li "Labeling Mode" at bounding box center [305, 47] width 68 height 14
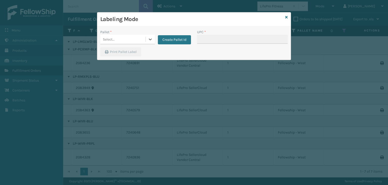
click at [126, 38] on div "Select..." at bounding box center [122, 39] width 45 height 8
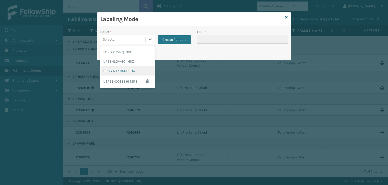
click at [114, 67] on div "UPSG-RYXRSC0UUC" at bounding box center [127, 70] width 55 height 9
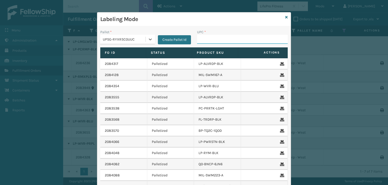
click at [252, 35] on input "UPC *" at bounding box center [242, 39] width 91 height 9
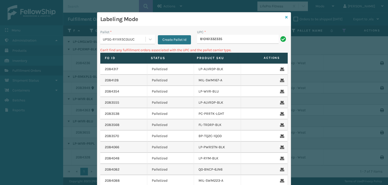
click at [286, 19] on icon at bounding box center [287, 17] width 3 height 4
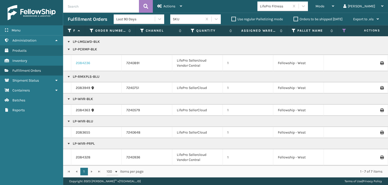
click at [79, 61] on link "2084236" at bounding box center [83, 62] width 14 height 5
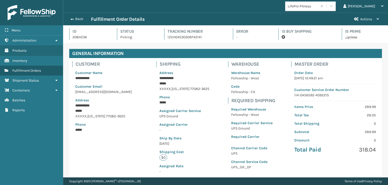
scroll to position [12, 325]
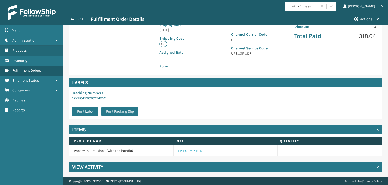
click at [180, 149] on link "LP-PCRMP-BLK" at bounding box center [190, 150] width 24 height 5
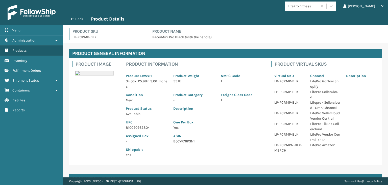
click at [139, 127] on p "810090932804" at bounding box center [146, 127] width 41 height 5
click at [140, 131] on div "Assigned Box -" at bounding box center [147, 137] width 48 height 14
click at [141, 128] on p "810090932804" at bounding box center [146, 127] width 41 height 5
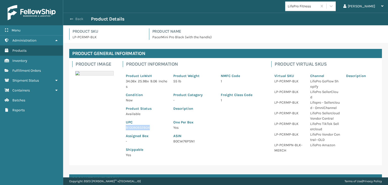
click at [83, 17] on button "Back" at bounding box center [79, 19] width 23 height 5
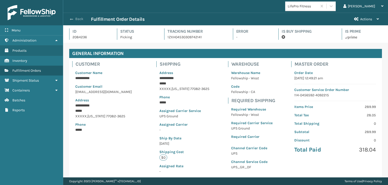
scroll to position [12, 325]
click at [81, 18] on button "Back" at bounding box center [79, 19] width 23 height 5
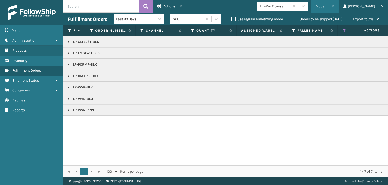
click at [325, 7] on span "Mode" at bounding box center [320, 6] width 9 height 4
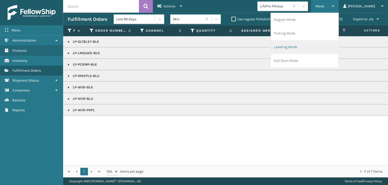
click at [324, 50] on li "Labeling Mode" at bounding box center [305, 47] width 68 height 14
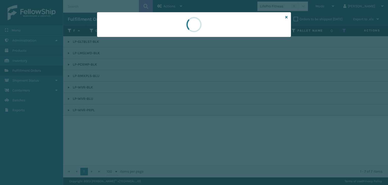
click at [133, 38] on div at bounding box center [194, 92] width 388 height 185
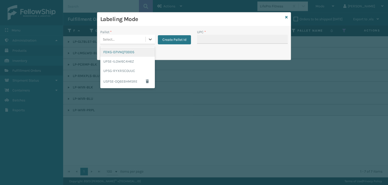
click at [132, 39] on div "Select..." at bounding box center [122, 39] width 45 height 8
click at [124, 70] on div "UPSG-RYXRSC0UUC" at bounding box center [127, 70] width 55 height 9
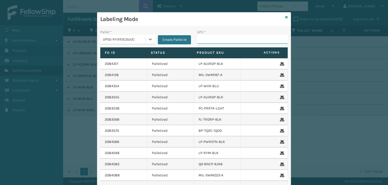
click at [203, 38] on input "UPC *" at bounding box center [242, 39] width 91 height 9
paste input "810090932804"
type input "810090932804"
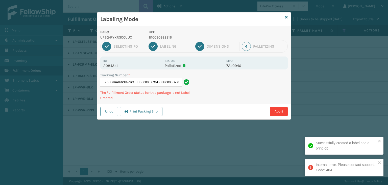
scroll to position [0, 5]
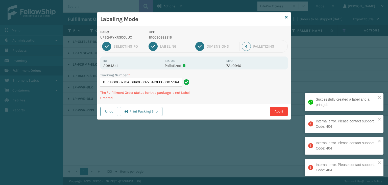
type input "1Z59316A0320576812068888779418068888779418068888779418068888779418"
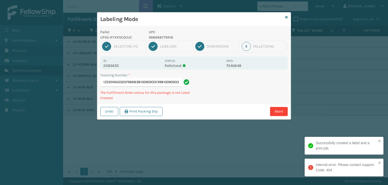
type input "1Z59316A0320796683810090933139810090933139"
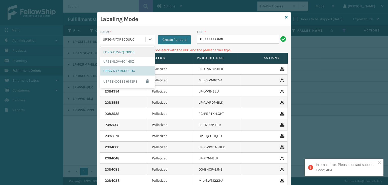
click at [122, 40] on div "UPSG-RYXRSC0UUC" at bounding box center [124, 39] width 43 height 5
click at [113, 62] on div "UPSE-ILOW6C4H6Z" at bounding box center [127, 61] width 55 height 9
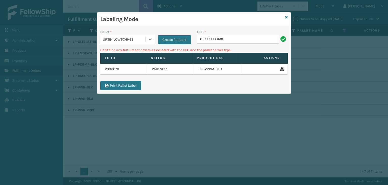
click at [224, 44] on div "UPC * 810090933139" at bounding box center [242, 38] width 97 height 18
click at [225, 42] on input "810090933139" at bounding box center [238, 39] width 82 height 9
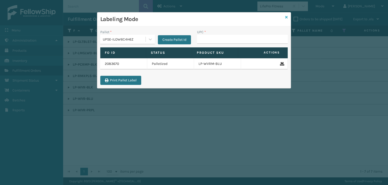
click at [286, 16] on icon at bounding box center [287, 17] width 3 height 4
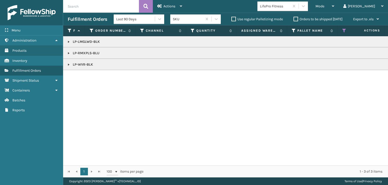
drag, startPoint x: 70, startPoint y: 64, endPoint x: 74, endPoint y: 67, distance: 4.6
click at [70, 64] on link at bounding box center [69, 64] width 4 height 4
click at [85, 75] on link "2084363" at bounding box center [83, 75] width 14 height 5
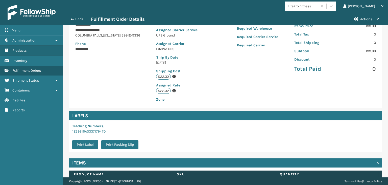
scroll to position [114, 0]
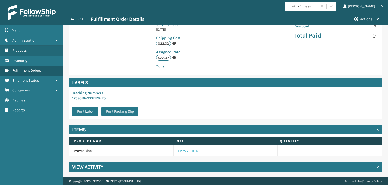
click at [188, 152] on link "LP-WVR-BLK" at bounding box center [188, 150] width 20 height 5
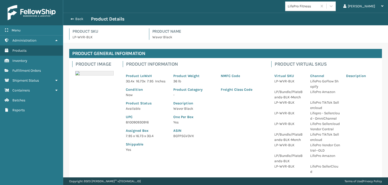
click at [139, 125] on p "810090930916" at bounding box center [146, 121] width 41 height 5
click at [82, 18] on button "Back" at bounding box center [79, 19] width 23 height 5
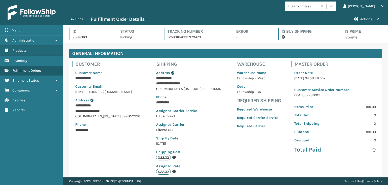
click at [82, 18] on button "Back" at bounding box center [79, 19] width 23 height 5
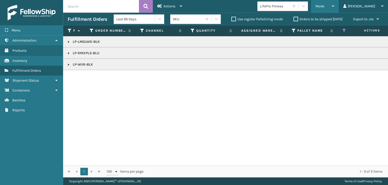
click at [335, 8] on div "Mode" at bounding box center [325, 6] width 19 height 13
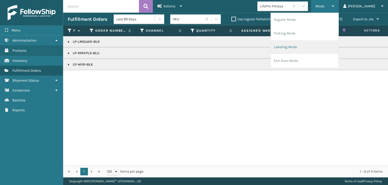
click at [328, 47] on li "Labeling Mode" at bounding box center [305, 47] width 68 height 14
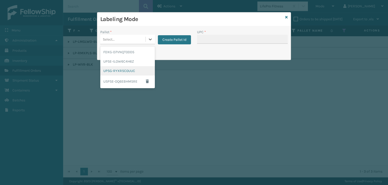
click at [123, 69] on div "UPSG-RYXRSC0UUC" at bounding box center [127, 70] width 55 height 9
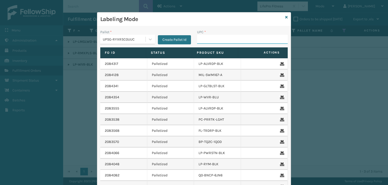
click at [204, 35] on input "UPC *" at bounding box center [242, 39] width 91 height 9
paste input "810090930916"
type input "810090930916"
click at [286, 17] on icon at bounding box center [287, 17] width 3 height 4
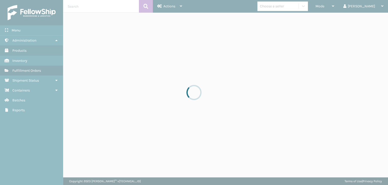
click at [304, 8] on div at bounding box center [194, 92] width 388 height 185
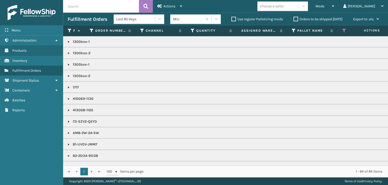
click at [299, 8] on div "Choose a seller" at bounding box center [278, 6] width 41 height 8
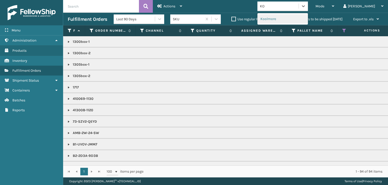
click at [298, 20] on div "Koolmore" at bounding box center [283, 18] width 51 height 9
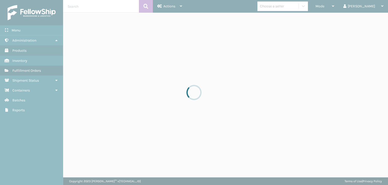
drag, startPoint x: 348, startPoint y: 8, endPoint x: 346, endPoint y: 8, distance: 2.6
click at [346, 7] on div at bounding box center [194, 92] width 388 height 185
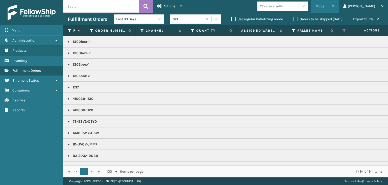
click at [335, 6] on div "Mode" at bounding box center [325, 6] width 19 height 13
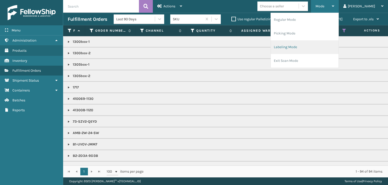
click at [329, 45] on li "Labeling Mode" at bounding box center [305, 47] width 68 height 14
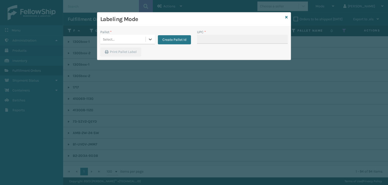
click at [140, 38] on div "Select..." at bounding box center [122, 39] width 45 height 8
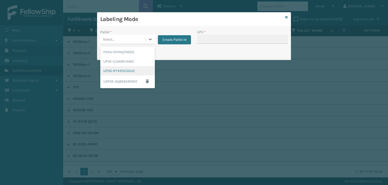
click at [133, 70] on div "UPSG-RYXRSC0UUC" at bounding box center [127, 70] width 55 height 9
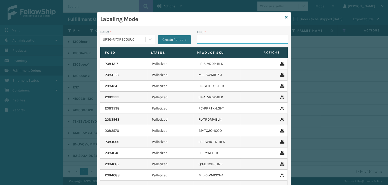
click at [239, 40] on input "UPC *" at bounding box center [242, 39] width 91 height 9
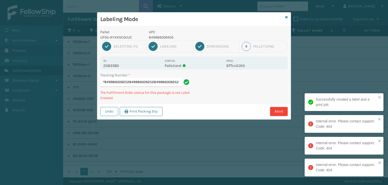
scroll to position [0, 59]
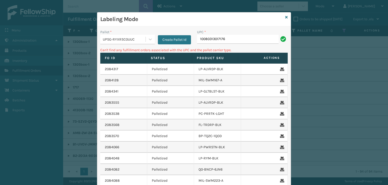
drag, startPoint x: 227, startPoint y: 41, endPoint x: 99, endPoint y: 40, distance: 127.5
click at [99, 40] on div "Pallet * UPSG-RYXRSC0UUC Create Pallet Id UPC * 10080313017176" at bounding box center [194, 38] width 194 height 18
click at [286, 16] on icon at bounding box center [287, 17] width 3 height 4
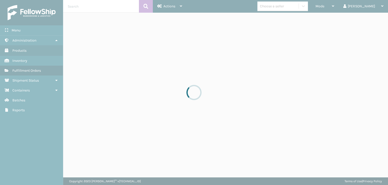
click at [288, 8] on div at bounding box center [194, 92] width 388 height 185
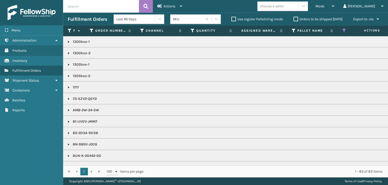
click at [284, 8] on div "Choose a seller" at bounding box center [272, 6] width 24 height 5
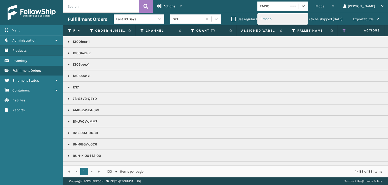
click at [299, 20] on div "Emson" at bounding box center [283, 18] width 51 height 9
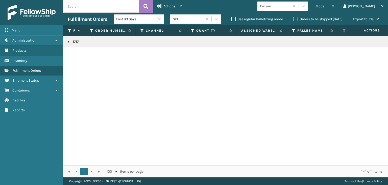
click at [69, 41] on link at bounding box center [69, 42] width 4 height 4
click at [79, 50] on td "2084278" at bounding box center [96, 52] width 51 height 11
click at [80, 51] on link "2084278" at bounding box center [83, 52] width 14 height 5
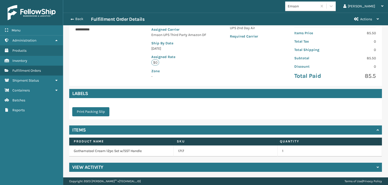
scroll to position [95, 0]
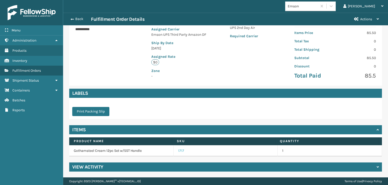
click at [180, 149] on link "1717" at bounding box center [181, 150] width 6 height 5
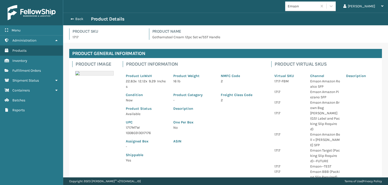
click at [132, 128] on p "1717MTW" at bounding box center [146, 127] width 41 height 5
click at [81, 20] on button "Back" at bounding box center [79, 19] width 23 height 5
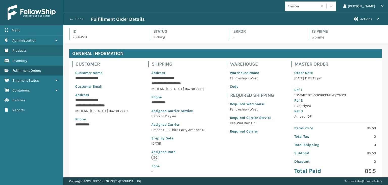
scroll to position [12, 325]
click at [81, 19] on button "Back" at bounding box center [79, 19] width 23 height 5
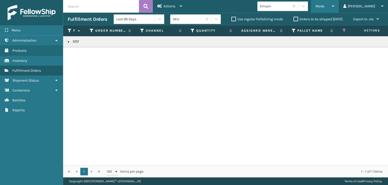
click at [335, 9] on div "Mode" at bounding box center [325, 6] width 19 height 13
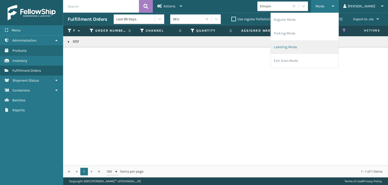
click at [321, 52] on li "Labeling Mode" at bounding box center [305, 47] width 68 height 14
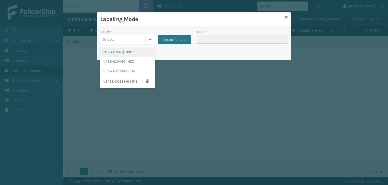
click at [118, 41] on div "Select..." at bounding box center [122, 39] width 45 height 8
click at [121, 62] on div "UPSE-ILOW6C4H6Z" at bounding box center [127, 61] width 55 height 9
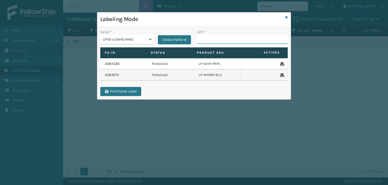
click at [210, 40] on input "UPC *" at bounding box center [242, 39] width 91 height 9
paste input "1717MTW"
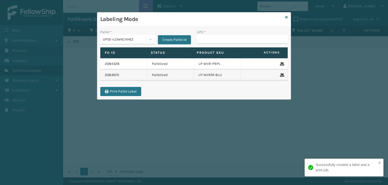
click at [127, 40] on div "UPSE-ILOW6C4H6Z" at bounding box center [124, 39] width 43 height 5
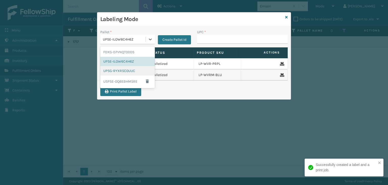
click at [122, 70] on div "UPSG-RYXRSC0UUC" at bounding box center [127, 70] width 55 height 9
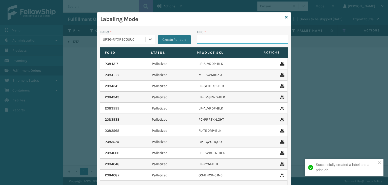
click at [225, 43] on input "UPC *" at bounding box center [242, 39] width 91 height 9
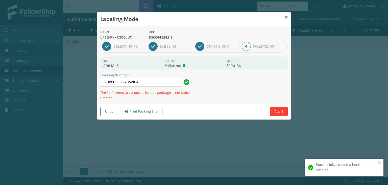
click at [158, 36] on p "850064526219" at bounding box center [186, 37] width 75 height 5
click at [161, 36] on p "850064526103" at bounding box center [186, 37] width 75 height 5
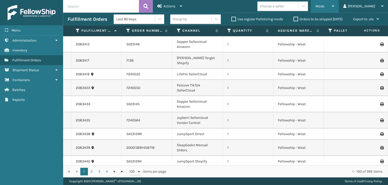
click at [325, 7] on span "Mode" at bounding box center [320, 6] width 9 height 4
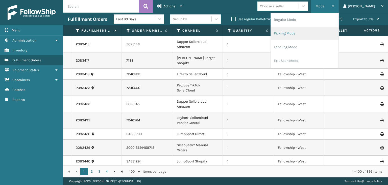
click at [328, 36] on li "Picking Mode" at bounding box center [305, 34] width 68 height 14
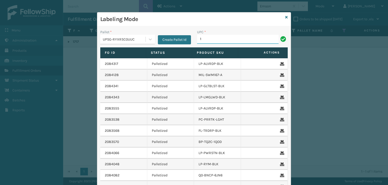
type input "1"
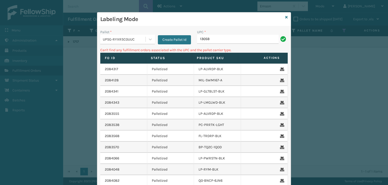
type input "1305Box-2"
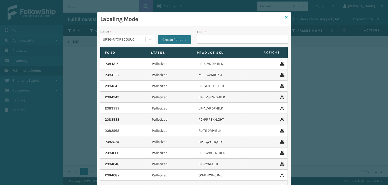
click at [286, 16] on icon at bounding box center [287, 17] width 3 height 4
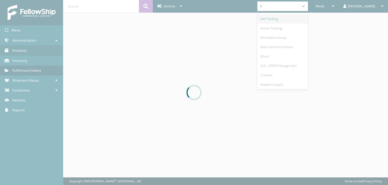
type input "DA"
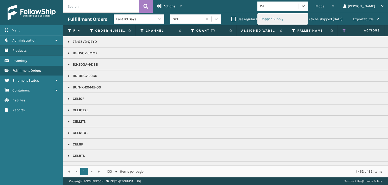
click at [291, 20] on div "Dapper Supply" at bounding box center [283, 18] width 51 height 9
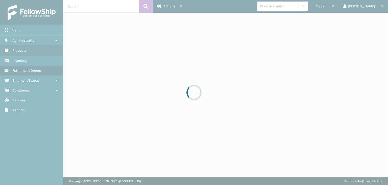
click at [340, 7] on div at bounding box center [194, 92] width 388 height 185
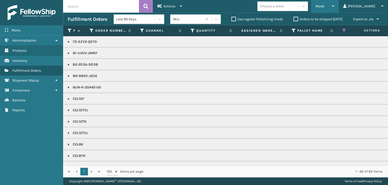
click at [325, 6] on span "Mode" at bounding box center [320, 6] width 9 height 4
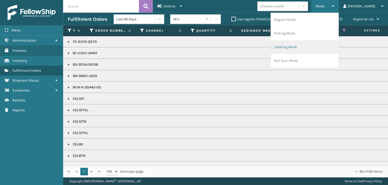
click at [317, 44] on li "Labeling Mode" at bounding box center [305, 47] width 68 height 14
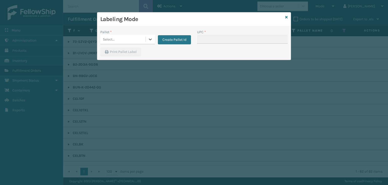
click at [141, 36] on div "Select..." at bounding box center [122, 39] width 45 height 8
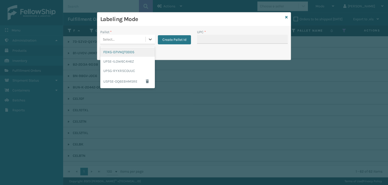
drag, startPoint x: 140, startPoint y: 54, endPoint x: 186, endPoint y: 45, distance: 46.9
click at [140, 54] on div "FDXG-D7VNQT0DD5" at bounding box center [127, 51] width 55 height 9
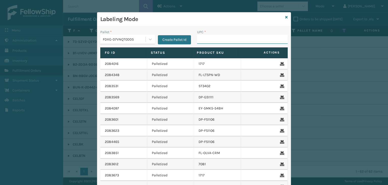
click at [215, 43] on input "UPC *" at bounding box center [242, 39] width 91 height 9
drag, startPoint x: 285, startPoint y: 16, endPoint x: 285, endPoint y: 11, distance: 5.6
click at [286, 16] on icon at bounding box center [287, 17] width 3 height 4
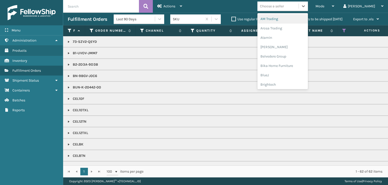
click at [284, 9] on div "Choose a seller" at bounding box center [272, 6] width 24 height 5
type input "BR"
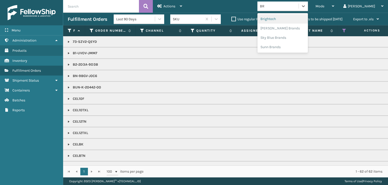
click at [287, 18] on div "Brightech" at bounding box center [283, 18] width 51 height 9
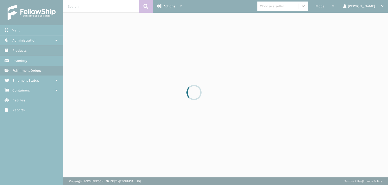
click at [343, 7] on div at bounding box center [194, 92] width 388 height 185
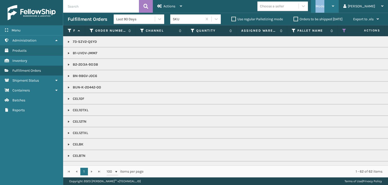
click at [325, 7] on span "Mode" at bounding box center [320, 6] width 9 height 4
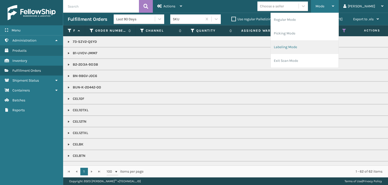
click at [325, 43] on li "Labeling Mode" at bounding box center [305, 47] width 68 height 14
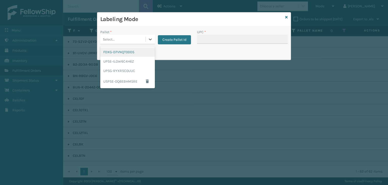
click at [125, 36] on div "Select..." at bounding box center [122, 39] width 45 height 8
click at [122, 53] on div "FDXG-D7VNQT0DD5" at bounding box center [127, 51] width 55 height 9
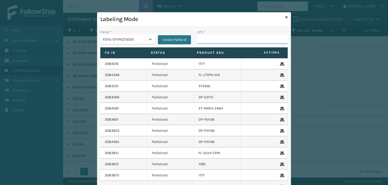
click at [200, 40] on input "UPC *" at bounding box center [242, 39] width 91 height 9
click at [207, 37] on input "GEN0AB-E-Q" at bounding box center [238, 39] width 82 height 9
type input "GEN-AB-E-Q"
click at [286, 18] on icon at bounding box center [287, 17] width 3 height 4
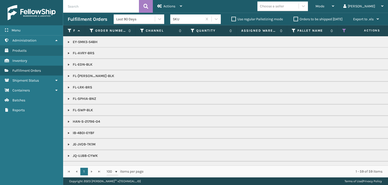
scroll to position [126, 0]
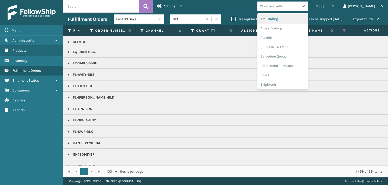
click at [299, 4] on div "Choose a seller" at bounding box center [278, 6] width 41 height 8
type input "LI"
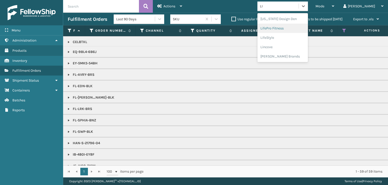
click at [300, 27] on div "LifePro Fitness" at bounding box center [283, 28] width 51 height 9
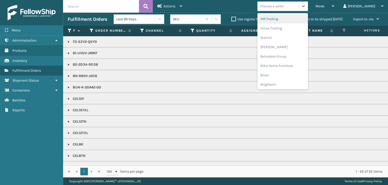
click at [284, 6] on div "Choose a seller" at bounding box center [272, 6] width 24 height 5
type input "BR"
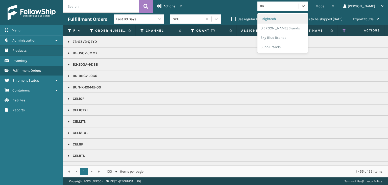
click at [296, 14] on div "Brightech" at bounding box center [283, 18] width 51 height 9
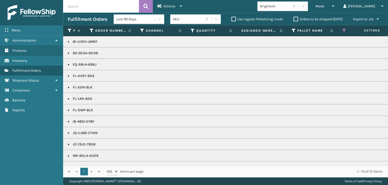
click at [69, 91] on td "FL-EDN-BLK" at bounding box center [389, 86] width 653 height 11
click at [70, 86] on link at bounding box center [69, 87] width 4 height 4
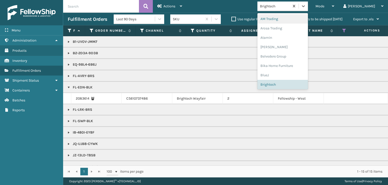
click at [290, 4] on div "Brightech" at bounding box center [275, 6] width 30 height 5
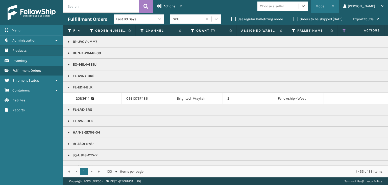
click at [325, 4] on span "Mode" at bounding box center [320, 6] width 9 height 4
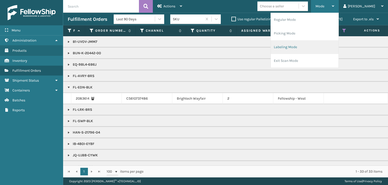
click at [314, 44] on li "Labeling Mode" at bounding box center [305, 47] width 68 height 14
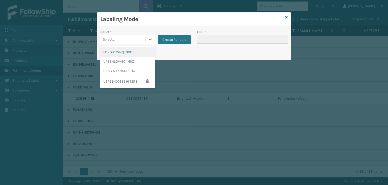
click at [116, 42] on div "Select..." at bounding box center [122, 39] width 45 height 8
click at [123, 52] on div "FDXG-D7VNQT0DD5" at bounding box center [127, 51] width 55 height 9
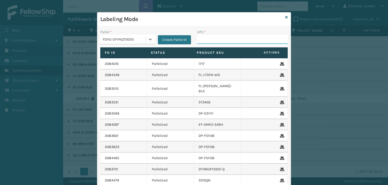
click at [203, 36] on input "UPC *" at bounding box center [242, 39] width 91 height 9
click at [286, 18] on icon at bounding box center [287, 17] width 3 height 4
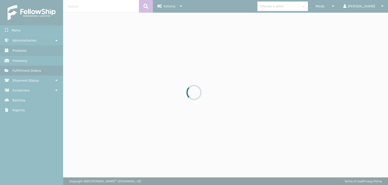
click at [291, 8] on div at bounding box center [194, 92] width 388 height 185
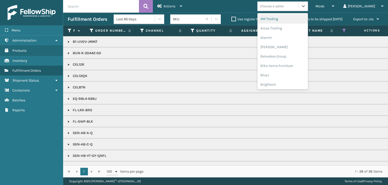
click at [284, 8] on div "Choose a seller" at bounding box center [272, 6] width 24 height 5
type input "MI"
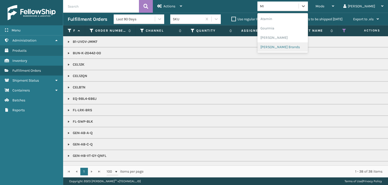
click at [290, 45] on div "Milliard Brands" at bounding box center [283, 46] width 51 height 9
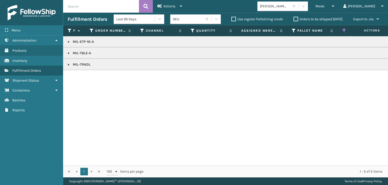
click at [70, 54] on link at bounding box center [69, 53] width 4 height 4
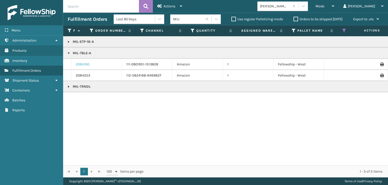
click at [83, 62] on link "2084160" at bounding box center [83, 64] width 14 height 5
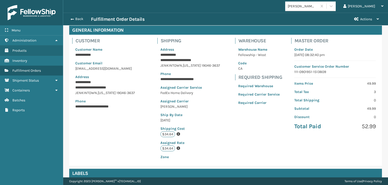
scroll to position [114, 0]
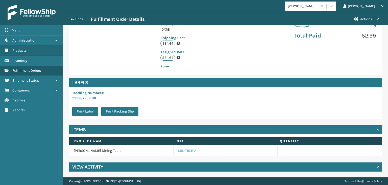
click at [182, 150] on link "MIL-TBLE-A" at bounding box center [187, 150] width 18 height 5
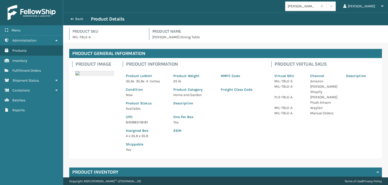
click at [137, 121] on p "840985118181" at bounding box center [146, 121] width 41 height 5
copy p "840985118181"
click at [78, 17] on button "Back" at bounding box center [79, 19] width 23 height 5
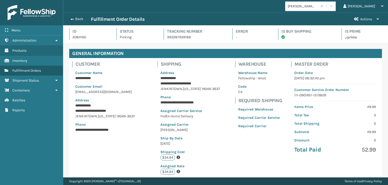
scroll to position [12, 325]
click at [78, 17] on button "Back" at bounding box center [79, 19] width 23 height 5
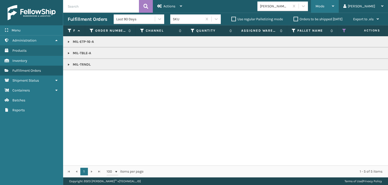
click at [325, 7] on span "Mode" at bounding box center [320, 6] width 9 height 4
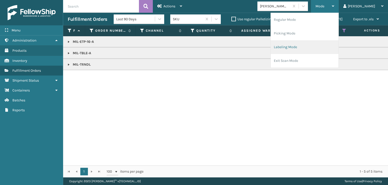
click at [334, 49] on li "Labeling Mode" at bounding box center [305, 47] width 68 height 14
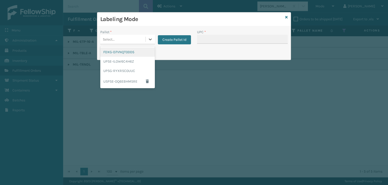
click at [127, 40] on div "Select..." at bounding box center [122, 39] width 45 height 8
click at [127, 53] on div "FDXG-D7VNQT0DD5" at bounding box center [127, 51] width 55 height 9
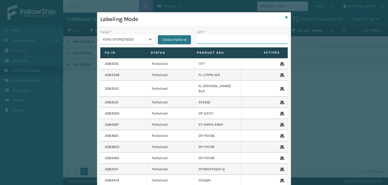
click at [200, 38] on input "UPC *" at bounding box center [242, 39] width 91 height 9
paste input "840985118181"
type input "840985118181"
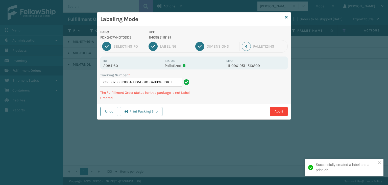
type input "393287939188840985118181840985118181840985118181"
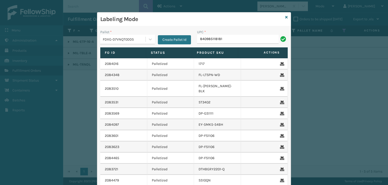
type input "840985118181"
click at [286, 18] on icon at bounding box center [287, 17] width 3 height 4
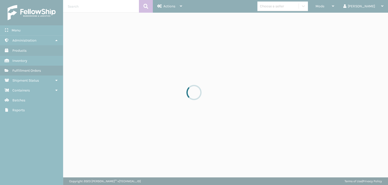
click at [300, 8] on div at bounding box center [194, 92] width 388 height 185
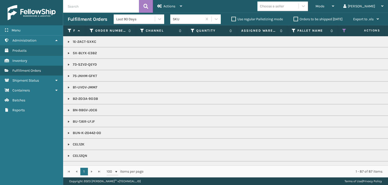
click at [284, 8] on div "Choose a seller" at bounding box center [272, 6] width 24 height 5
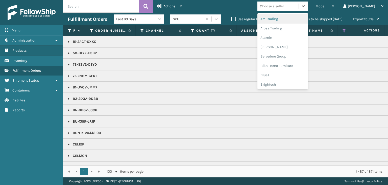
type input "JU"
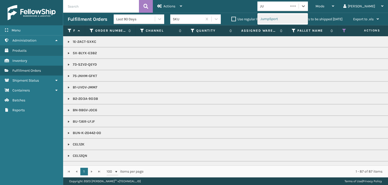
click at [296, 17] on div "JumpSport" at bounding box center [283, 18] width 51 height 9
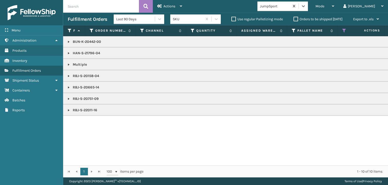
click at [69, 42] on link at bounding box center [69, 42] width 4 height 4
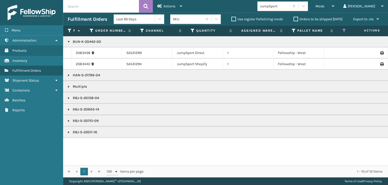
click at [91, 41] on p "BUN-K-20442-00" at bounding box center [390, 41] width 644 height 5
copy p "BUN-K-20442-00"
click at [325, 6] on span "Mode" at bounding box center [320, 6] width 9 height 4
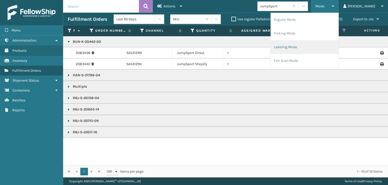
click at [319, 44] on li "Labeling Mode" at bounding box center [305, 47] width 68 height 14
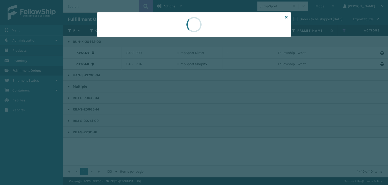
click at [114, 37] on div at bounding box center [194, 92] width 388 height 185
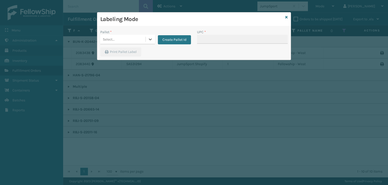
click at [114, 37] on div "Select..." at bounding box center [109, 39] width 12 height 5
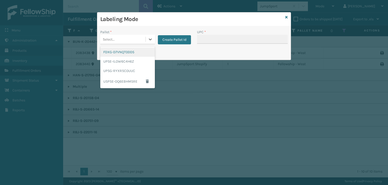
click at [121, 53] on div "FDXG-D7VNQT0DD5" at bounding box center [127, 51] width 55 height 9
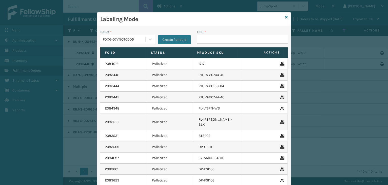
click at [195, 39] on div "UPC *" at bounding box center [242, 38] width 97 height 18
click at [203, 38] on input "UPC *" at bounding box center [242, 39] width 91 height 9
paste input "BUN-K-20442-00"
type input "BUN-K-20442-00"
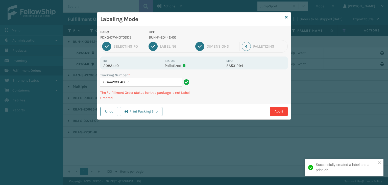
type input "884428904682BUN-K-20442-00"
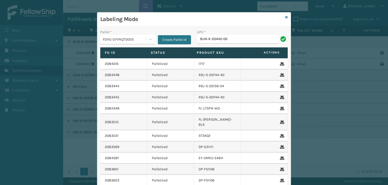
type input "BUN-K-20442-00"
click at [286, 17] on icon at bounding box center [287, 17] width 3 height 4
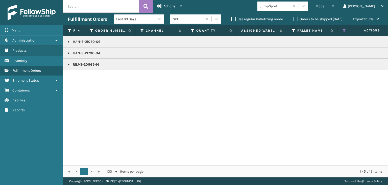
click at [88, 43] on p "HAN-S-21050-06" at bounding box center [390, 41] width 644 height 5
copy p "HAN-S-21050-06"
click at [335, 4] on div "Mode" at bounding box center [325, 6] width 19 height 13
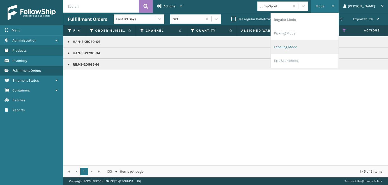
click at [323, 46] on li "Labeling Mode" at bounding box center [305, 47] width 68 height 14
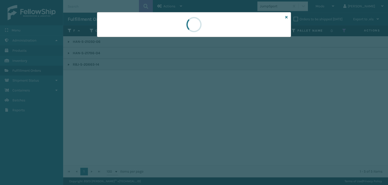
click at [125, 39] on div at bounding box center [194, 92] width 388 height 185
click at [124, 38] on div at bounding box center [194, 92] width 388 height 185
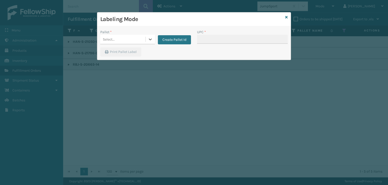
click at [123, 38] on div "Select..." at bounding box center [122, 39] width 45 height 8
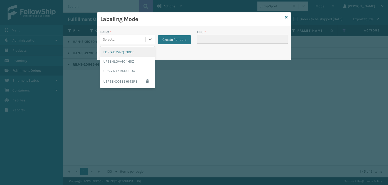
click at [120, 52] on div "FDXG-D7VNQT0DD5" at bounding box center [127, 51] width 55 height 9
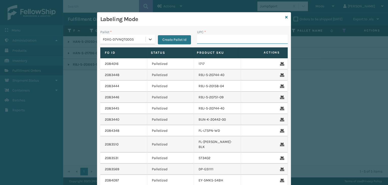
click at [215, 35] on input "UPC *" at bounding box center [242, 39] width 91 height 9
paste input "HAN-S-21050-06"
type input "HAN-S-21050-06"
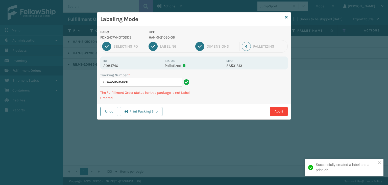
click at [215, 35] on p "HAN-S-21050-06" at bounding box center [186, 37] width 75 height 5
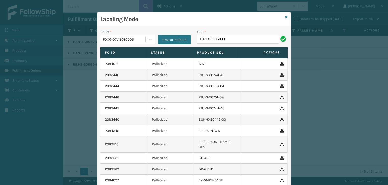
type input "HAN-S-21050-06"
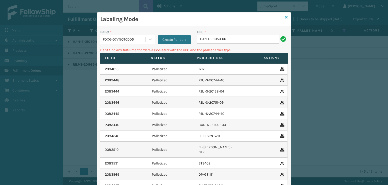
click at [286, 18] on icon at bounding box center [287, 17] width 3 height 4
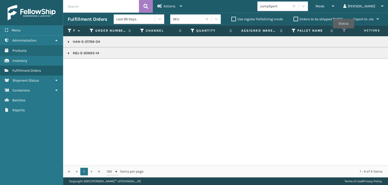
click at [344, 32] on icon at bounding box center [345, 30] width 4 height 5
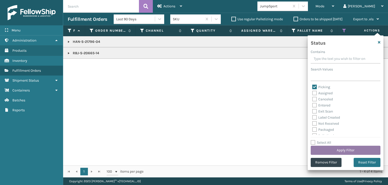
click at [336, 149] on button "Apply Filter" at bounding box center [346, 149] width 70 height 9
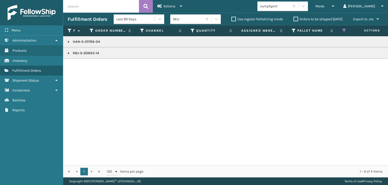
click at [69, 41] on link at bounding box center [69, 42] width 4 height 4
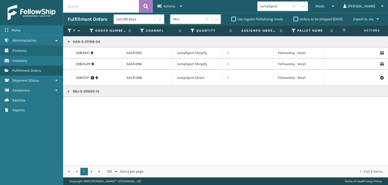
click at [87, 41] on p "HAN-S-21796-04" at bounding box center [390, 41] width 644 height 5
drag, startPoint x: 339, startPoint y: 2, endPoint x: 324, endPoint y: 18, distance: 21.5
click at [335, 2] on div "Mode" at bounding box center [325, 6] width 19 height 13
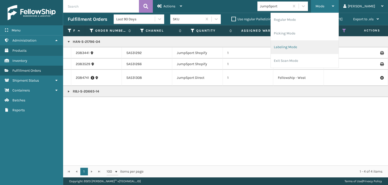
click at [298, 47] on li "Labeling Mode" at bounding box center [305, 47] width 68 height 14
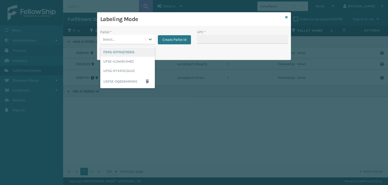
click at [129, 39] on div "Select..." at bounding box center [122, 39] width 45 height 8
click at [117, 52] on div "FDXG-D7VNQT0DD5" at bounding box center [127, 51] width 55 height 9
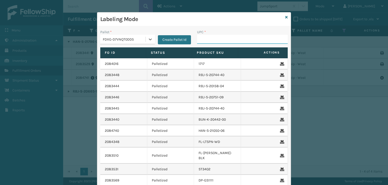
click at [203, 37] on input "UPC *" at bounding box center [242, 39] width 91 height 9
paste input "HAN-S-21050-06"
type input "HAN-S-21050-06"
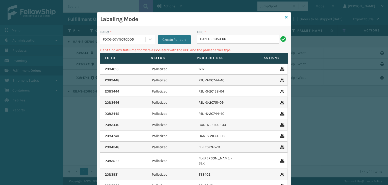
click at [286, 17] on icon at bounding box center [287, 17] width 3 height 4
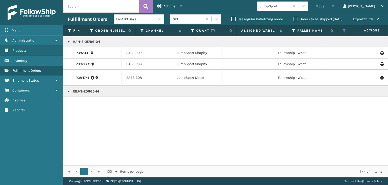
click at [89, 41] on p "HAN-S-21796-04" at bounding box center [390, 41] width 644 height 5
copy p "HAN-S-21796-04"
click at [325, 6] on span "Mode" at bounding box center [320, 6] width 9 height 4
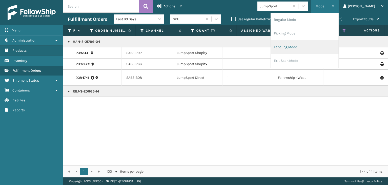
click at [315, 49] on li "Labeling Mode" at bounding box center [305, 47] width 68 height 14
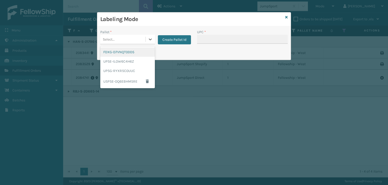
click at [121, 38] on div "Select..." at bounding box center [122, 39] width 45 height 8
click at [119, 54] on div "FDXG-D7VNQT0DD5" at bounding box center [127, 51] width 55 height 9
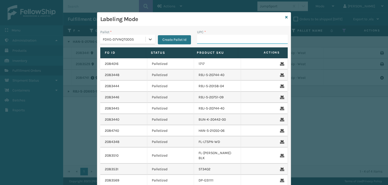
click at [204, 38] on input "UPC *" at bounding box center [242, 39] width 91 height 9
paste input "HAN-S-21796-04"
type input "HAN-S-21796-04"
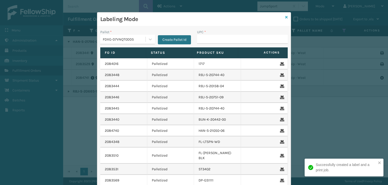
click at [286, 17] on icon at bounding box center [287, 17] width 3 height 4
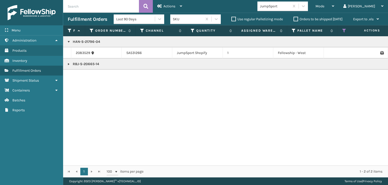
click at [82, 40] on p "HAN-S-21796-04" at bounding box center [390, 41] width 644 height 5
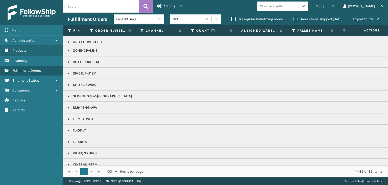
scroll to position [577, 0]
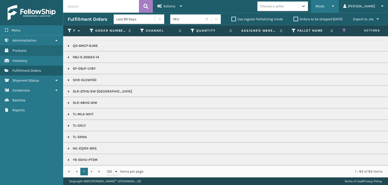
click at [325, 8] on span "Mode" at bounding box center [320, 6] width 9 height 4
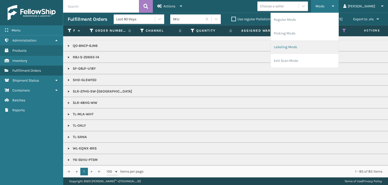
click at [319, 46] on li "Labeling Mode" at bounding box center [305, 47] width 68 height 14
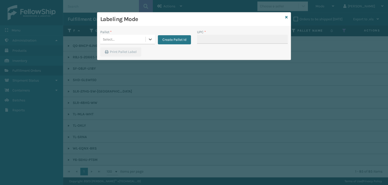
click at [128, 32] on div "Pallet *" at bounding box center [127, 31] width 55 height 5
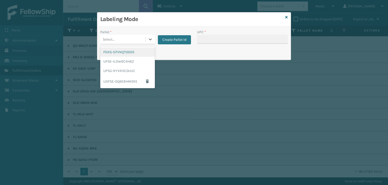
click at [126, 37] on div "Select..." at bounding box center [122, 39] width 45 height 8
click at [129, 53] on div "FDXG-D7VNQT0DD5" at bounding box center [127, 51] width 55 height 9
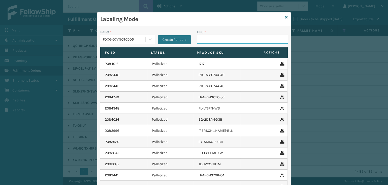
click at [233, 41] on input "UPC *" at bounding box center [242, 39] width 91 height 9
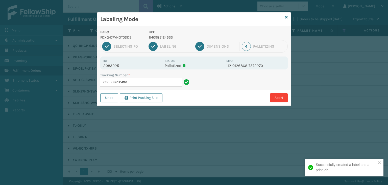
click at [160, 35] on p "840985124533" at bounding box center [186, 37] width 75 height 5
copy p "840985124533"
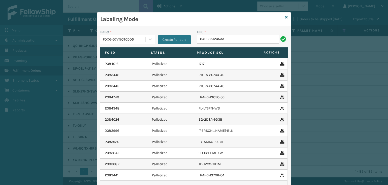
type input "840985124533"
click at [286, 17] on icon at bounding box center [287, 17] width 3 height 4
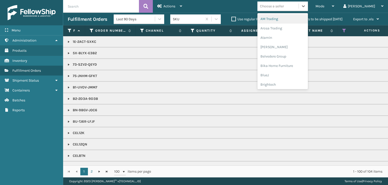
click at [296, 9] on div "Choose a seller" at bounding box center [278, 6] width 41 height 8
type input "JU"
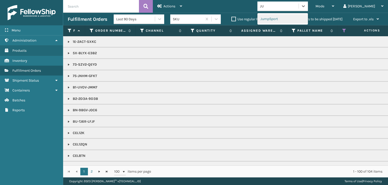
click at [285, 17] on div "JumpSport" at bounding box center [283, 18] width 51 height 9
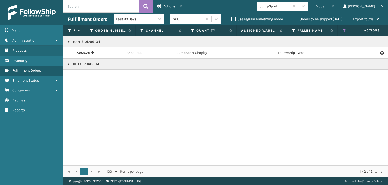
click at [85, 41] on p "HAN-S-21796-04" at bounding box center [390, 41] width 644 height 5
copy p "HAN-S-21796-04"
click at [335, 5] on div "Mode" at bounding box center [325, 6] width 19 height 13
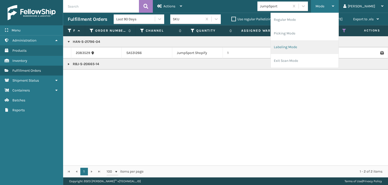
click at [325, 45] on li "Labeling Mode" at bounding box center [305, 47] width 68 height 14
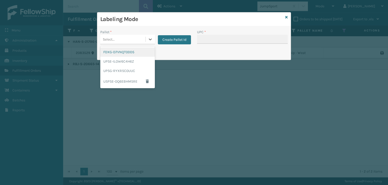
click at [118, 35] on div "Select..." at bounding box center [122, 39] width 45 height 8
click at [122, 49] on div "FDXG-D7VNQT0DD5" at bounding box center [127, 51] width 55 height 9
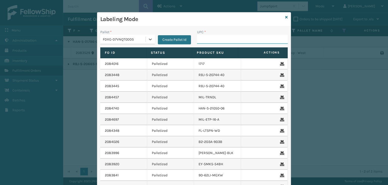
click at [207, 40] on input "UPC *" at bounding box center [242, 39] width 91 height 9
paste input "HAN-S-21796-04"
type input "HAN-S-21796-04"
type input "GEN-AB-A-Q"
type input "81"
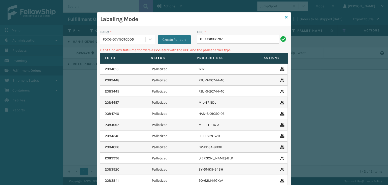
click at [286, 16] on icon at bounding box center [287, 17] width 3 height 4
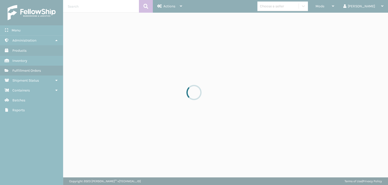
click at [293, 7] on div at bounding box center [194, 92] width 388 height 185
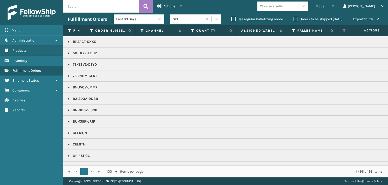
click at [284, 7] on div "Choose a seller" at bounding box center [272, 6] width 24 height 5
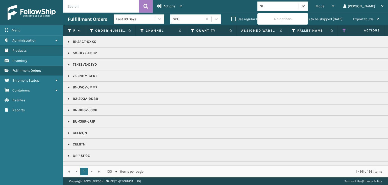
type input "SLE"
click at [290, 18] on div "SleepGeekz" at bounding box center [283, 18] width 51 height 9
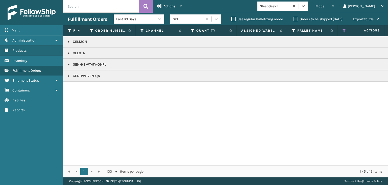
click at [69, 54] on link at bounding box center [69, 53] width 4 height 4
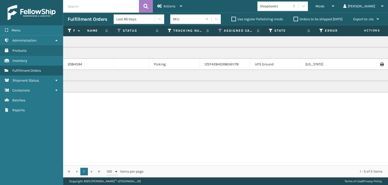
scroll to position [0, 0]
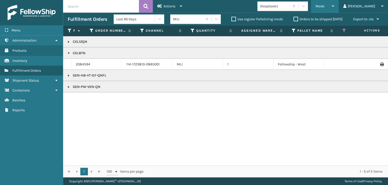
drag, startPoint x: 341, startPoint y: 9, endPoint x: 339, endPoint y: 16, distance: 7.5
click at [335, 9] on div "Mode" at bounding box center [325, 6] width 19 height 13
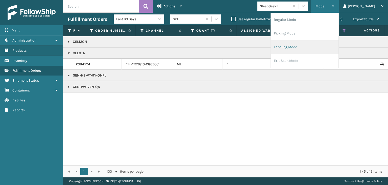
click at [321, 47] on li "Labeling Mode" at bounding box center [305, 47] width 68 height 14
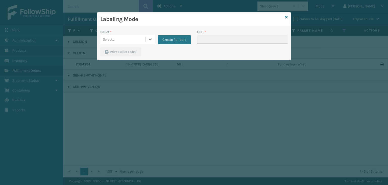
click at [119, 40] on div "Select..." at bounding box center [122, 39] width 45 height 8
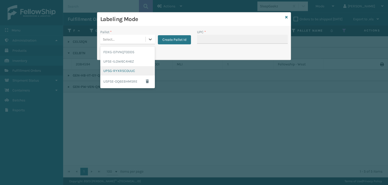
click at [124, 69] on div "UPSG-RYXRSC0UUC" at bounding box center [127, 70] width 55 height 9
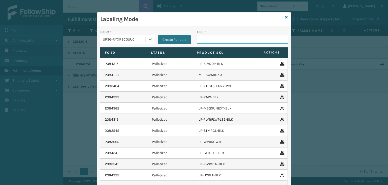
click at [233, 39] on input "UPC *" at bounding box center [242, 39] width 91 height 9
click at [123, 41] on div "UPSG-RYXRSC0UUC" at bounding box center [124, 39] width 43 height 5
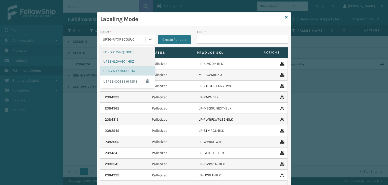
click at [120, 53] on div "FDXG-D7VNQT0DD5" at bounding box center [127, 51] width 55 height 9
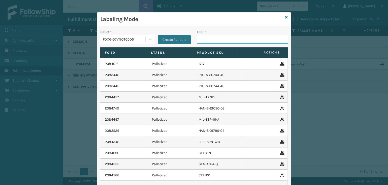
click at [203, 36] on input "UPC *" at bounding box center [242, 39] width 91 height 9
type input "854403007438"
click at [286, 16] on icon at bounding box center [287, 17] width 3 height 4
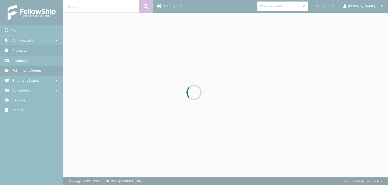
click at [342, 6] on div at bounding box center [194, 92] width 388 height 185
click at [342, 5] on div at bounding box center [194, 92] width 388 height 185
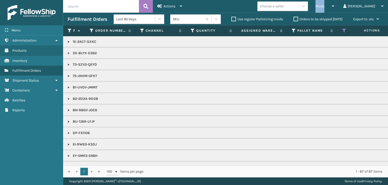
click at [325, 5] on span "Mode" at bounding box center [320, 6] width 9 height 4
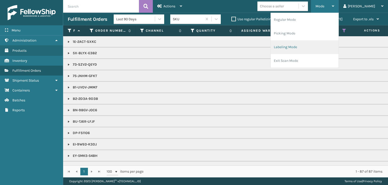
click at [321, 46] on li "Labeling Mode" at bounding box center [305, 47] width 68 height 14
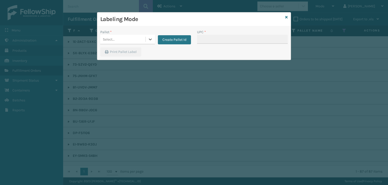
click at [111, 39] on div "Select..." at bounding box center [109, 39] width 12 height 5
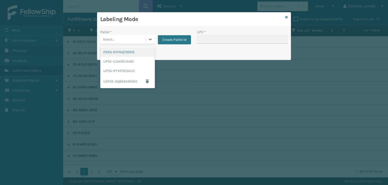
click at [116, 52] on div "FDXG-D7VNQT0DD5" at bounding box center [127, 51] width 55 height 9
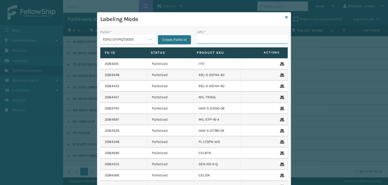
click at [201, 37] on input "UPC *" at bounding box center [242, 39] width 91 height 9
type input "853913008119"
type input "858100007623"
type input "853913008058"
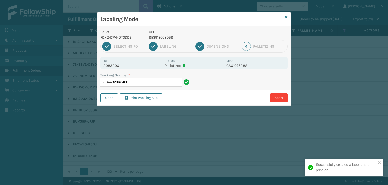
click at [164, 36] on p "853913008058" at bounding box center [186, 37] width 75 height 5
copy p "853913008058"
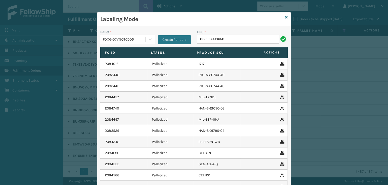
type input "853913008058"
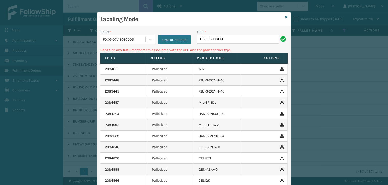
click at [110, 39] on div "FDXG-D7VNQT0DD5" at bounding box center [124, 39] width 43 height 5
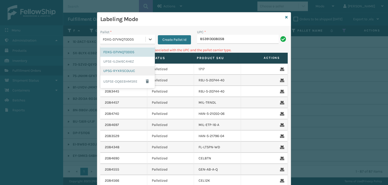
click at [118, 68] on div "UPSG-RYXRSC0UUC" at bounding box center [127, 70] width 55 height 9
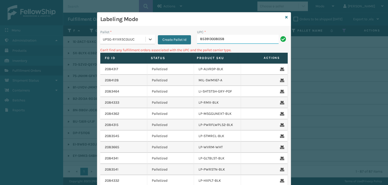
click at [228, 41] on input "853913008058" at bounding box center [238, 39] width 82 height 9
drag, startPoint x: 234, startPoint y: 36, endPoint x: 111, endPoint y: 35, distance: 123.7
click at [111, 34] on div "Pallet * UPSG-RYXRSC0UUC Create Pallet Id UPC * 853913008058" at bounding box center [194, 38] width 194 height 18
type input "850040667738"
click at [118, 41] on div "UPSG-RYXRSC0UUC" at bounding box center [124, 39] width 43 height 5
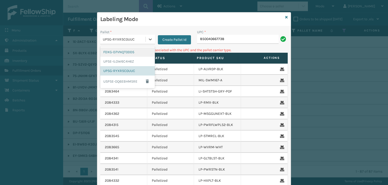
click at [128, 53] on div "FDXG-D7VNQT0DD5" at bounding box center [127, 51] width 55 height 9
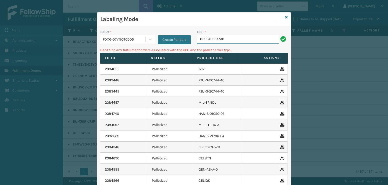
click at [226, 37] on input "850040667738" at bounding box center [238, 39] width 82 height 9
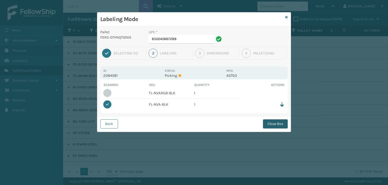
click at [271, 123] on button "Close Box" at bounding box center [275, 123] width 25 height 9
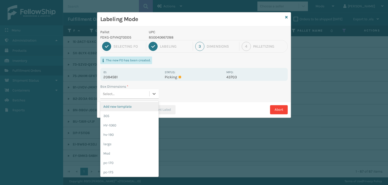
click at [140, 90] on div "Select..." at bounding box center [124, 94] width 49 height 8
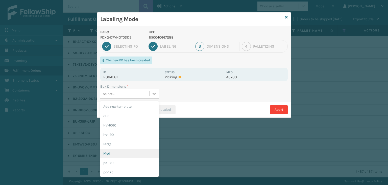
click at [124, 151] on div "Med" at bounding box center [129, 152] width 58 height 9
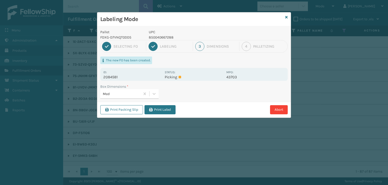
click at [161, 104] on div "Print Packing Slip Print Label Abort" at bounding box center [194, 109] width 194 height 15
click at [161, 108] on button "Print Label" at bounding box center [160, 109] width 31 height 9
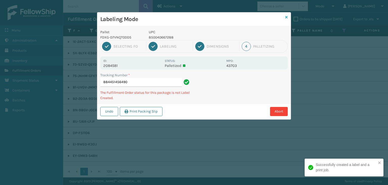
click at [287, 17] on icon at bounding box center [287, 17] width 3 height 4
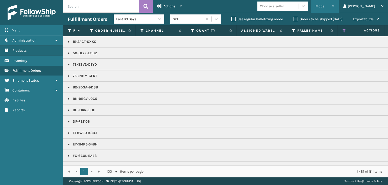
click at [325, 7] on span "Mode" at bounding box center [320, 6] width 9 height 4
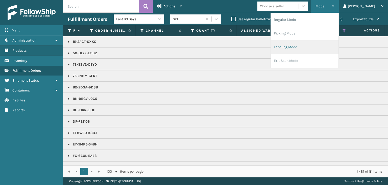
click at [330, 42] on li "Labeling Mode" at bounding box center [305, 47] width 68 height 14
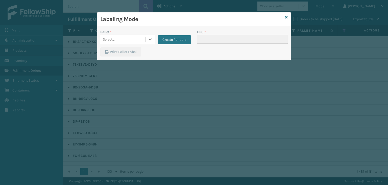
click at [122, 43] on div "Select..." at bounding box center [122, 39] width 45 height 8
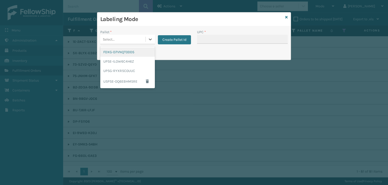
click at [122, 53] on div "FDXG-D7VNQT0DD5" at bounding box center [127, 51] width 55 height 9
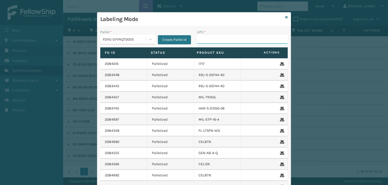
click at [204, 38] on input "UPC *" at bounding box center [242, 39] width 91 height 9
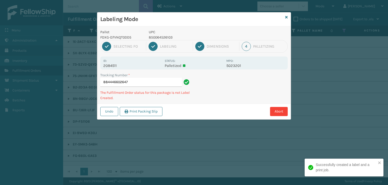
click at [162, 35] on p "850064526103" at bounding box center [186, 37] width 75 height 5
copy p "850064526103"
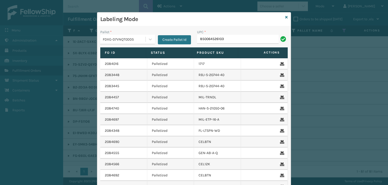
type input "850064526103"
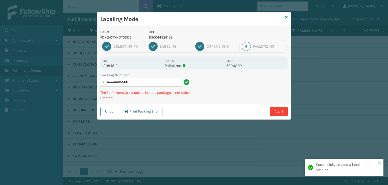
type input "884446605500850064526103"
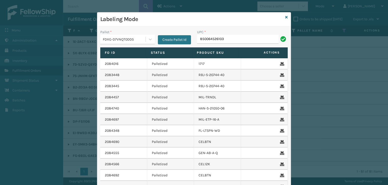
type input "850064526103"
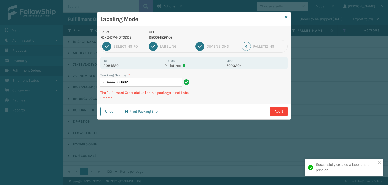
click at [168, 51] on div "1 Selecting FO 2 Labeling 3 Dimensions 4 Palletizing" at bounding box center [194, 46] width 188 height 13
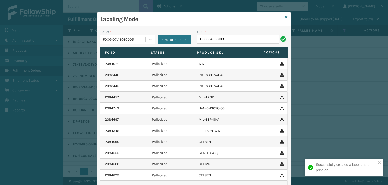
type input "850064526103"
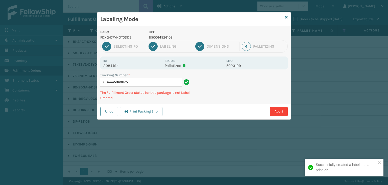
type input "884445969075850064526103"
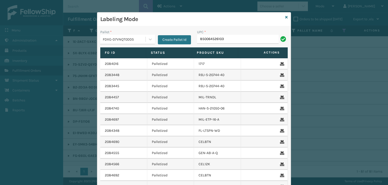
type input "850064526103"
click at [130, 37] on div "FDXG-D7VNQT0DD5" at bounding box center [124, 39] width 43 height 5
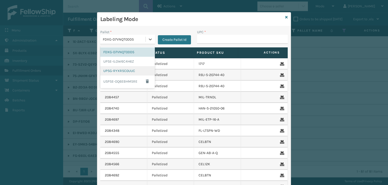
click at [122, 69] on div "UPSG-RYXRSC0UUC" at bounding box center [127, 70] width 55 height 9
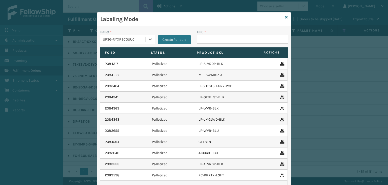
click at [217, 32] on div "UPC *" at bounding box center [242, 31] width 91 height 5
click at [217, 33] on div "UPC *" at bounding box center [242, 31] width 91 height 5
click at [219, 41] on input "UPC *" at bounding box center [242, 39] width 91 height 9
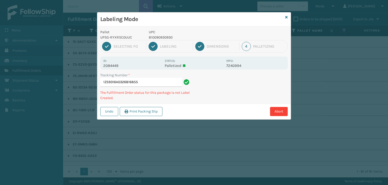
click at [159, 38] on p "810090930930" at bounding box center [186, 37] width 75 height 5
copy p "810090930930"
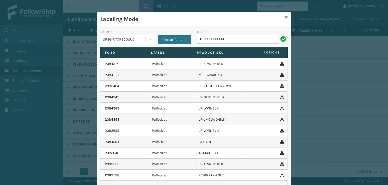
type input "810090930930"
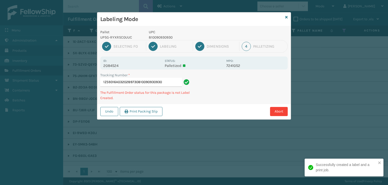
type input "1Z59316A0320289730810090930930810090930930"
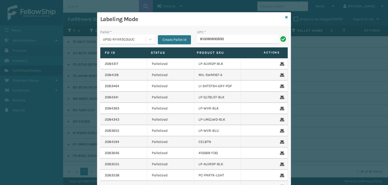
type input "810090930930"
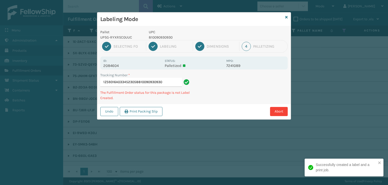
type input "1Z59316A0334523058810090930930810090930930"
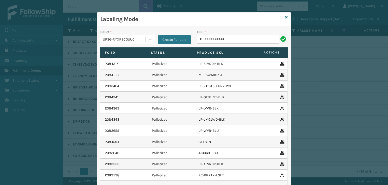
type input "810090930930"
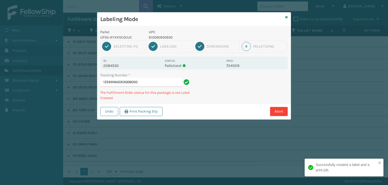
type input "1Z59316A0312006050810090930930"
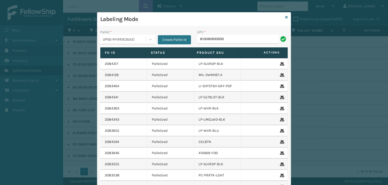
type input "810090930930"
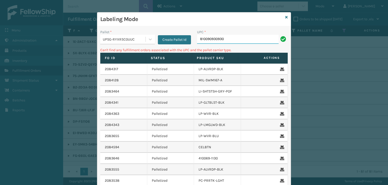
drag, startPoint x: 236, startPoint y: 39, endPoint x: 91, endPoint y: 60, distance: 146.6
click at [92, 60] on div "Labeling Mode Pallet * UPSG-RYXRSC0UUC Create Pallet Id UPC * 810090930930 Can'…" at bounding box center [194, 92] width 388 height 185
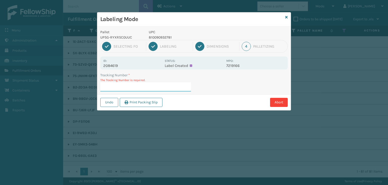
click at [139, 89] on input "Tracking Number *" at bounding box center [145, 86] width 91 height 9
type input "1ZXH04530384873421"
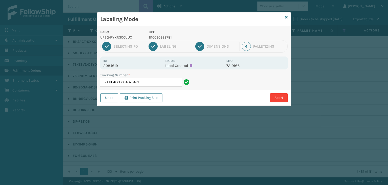
click at [107, 63] on p "2084619" at bounding box center [132, 65] width 58 height 5
click at [280, 96] on button "Abort" at bounding box center [279, 97] width 18 height 9
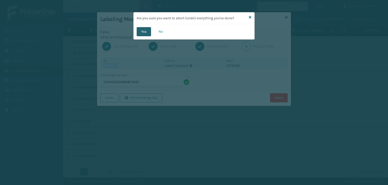
click at [145, 31] on button "Yes" at bounding box center [144, 31] width 14 height 9
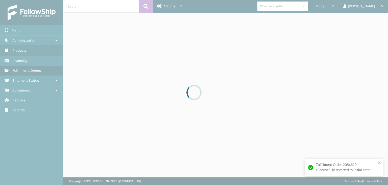
click at [170, 52] on div at bounding box center [194, 92] width 388 height 185
click at [345, 7] on div at bounding box center [194, 92] width 388 height 185
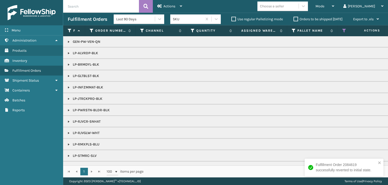
click at [335, 7] on div "Mode" at bounding box center [325, 6] width 19 height 13
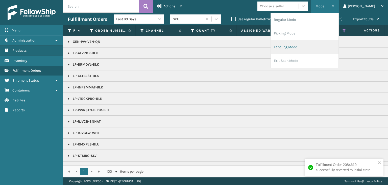
click at [320, 46] on li "Labeling Mode" at bounding box center [305, 47] width 68 height 14
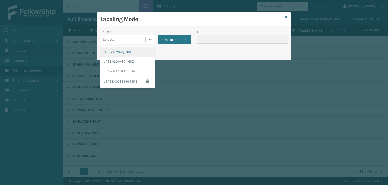
click at [124, 41] on div "Select..." at bounding box center [122, 39] width 45 height 8
click at [127, 71] on div "UPSG-RYXRSC0UUC" at bounding box center [127, 70] width 55 height 9
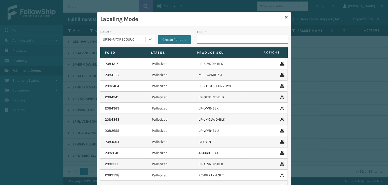
click at [234, 39] on input "UPC *" at bounding box center [242, 39] width 91 height 9
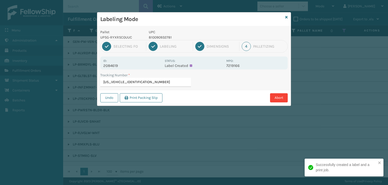
type input "1ZXH04530384873421"
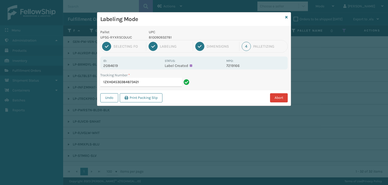
click at [276, 100] on button "Abort" at bounding box center [279, 97] width 18 height 9
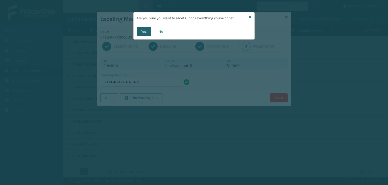
click at [145, 33] on button "Yes" at bounding box center [144, 31] width 14 height 9
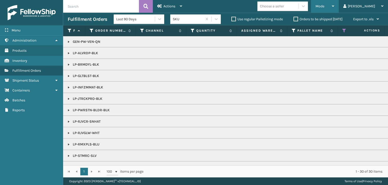
click at [335, 4] on div "Mode" at bounding box center [325, 6] width 19 height 13
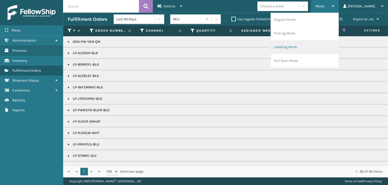
click at [297, 48] on li "Labeling Mode" at bounding box center [305, 47] width 68 height 14
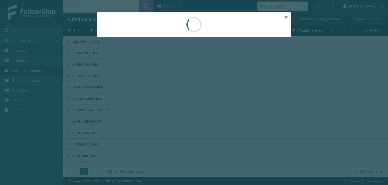
click at [117, 36] on div at bounding box center [194, 24] width 194 height 25
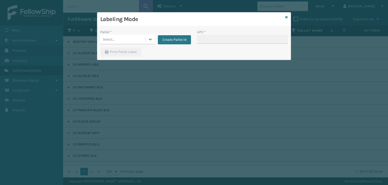
click at [117, 36] on div "Select..." at bounding box center [122, 39] width 45 height 8
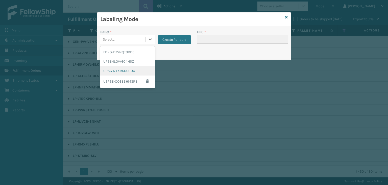
click at [125, 70] on div "UPSG-RYXRSC0UUC" at bounding box center [127, 70] width 55 height 9
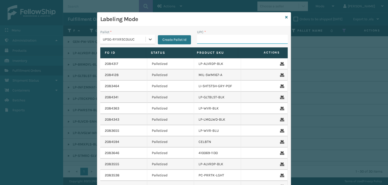
click at [218, 37] on input "UPC *" at bounding box center [242, 39] width 91 height 9
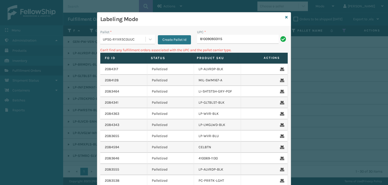
drag, startPoint x: 231, startPoint y: 36, endPoint x: 119, endPoint y: 42, distance: 112.2
click at [119, 41] on div "Pallet * UPSG-RYXRSC0UUC Create Pallet Id UPC * 810090933115" at bounding box center [194, 38] width 194 height 18
type input "LP-WVR-GRY"
click at [124, 38] on div "UPSG-RYXRSC0UUC" at bounding box center [124, 39] width 43 height 5
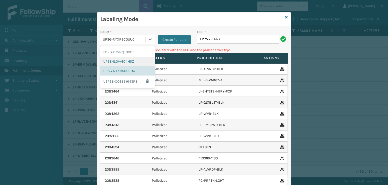
click at [115, 58] on div "UPSE-ILOW6C4H6Z" at bounding box center [127, 61] width 55 height 9
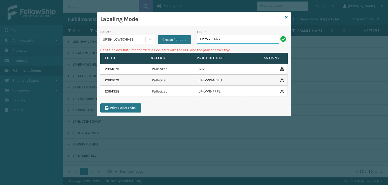
click at [226, 39] on input "LP-WVR-GRY" at bounding box center [238, 39] width 82 height 9
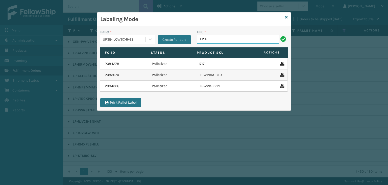
type input "LP-STMRC-SLV"
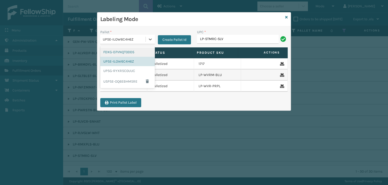
click at [141, 41] on div "UPSE-ILOW6C4H6Z" at bounding box center [124, 39] width 43 height 5
click at [139, 71] on div "UPSG-RYXRSC0UUC" at bounding box center [127, 70] width 55 height 9
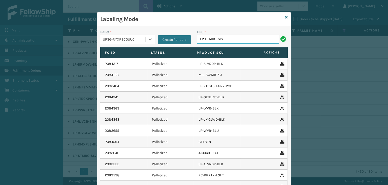
click at [231, 40] on input "LP-STMRC-SLV" at bounding box center [238, 39] width 82 height 9
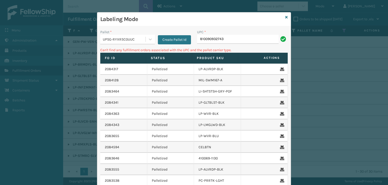
drag, startPoint x: 226, startPoint y: 39, endPoint x: 33, endPoint y: 44, distance: 193.1
click at [34, 44] on div "Labeling Mode Pallet * UPSG-RYXRSC0UUC Create Pallet Id UPC * 810090932743 Can'…" at bounding box center [194, 92] width 388 height 185
type input "LP-INFZMMAT-BLK"
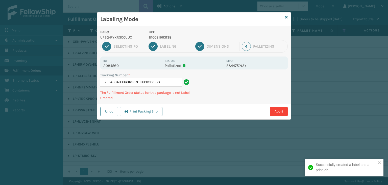
type input "1ZEF42840396913167810081963138"
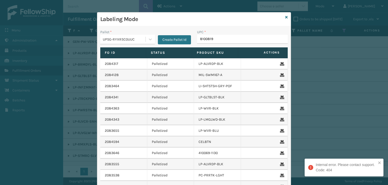
type input "81008196"
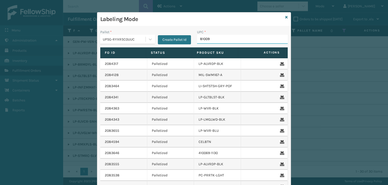
type input "810090"
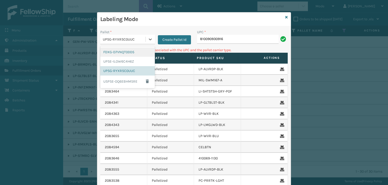
click at [122, 38] on div "UPSG-RYXRSC0UUC" at bounding box center [124, 39] width 43 height 5
click at [112, 59] on div "UPSE-ILOW6C4H6Z" at bounding box center [127, 61] width 55 height 9
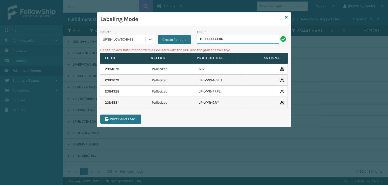
click at [240, 42] on input "810090930916" at bounding box center [238, 39] width 82 height 9
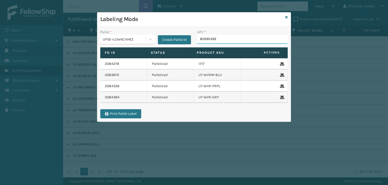
type input "8101613321"
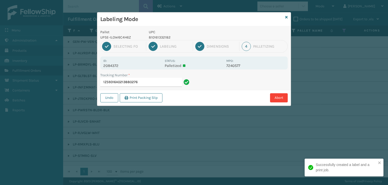
click at [159, 38] on p "810161332182" at bounding box center [186, 37] width 75 height 5
copy p "810161332182"
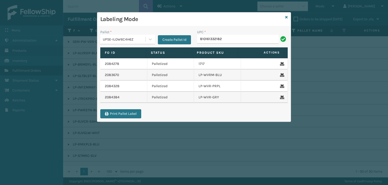
type input "810161332182"
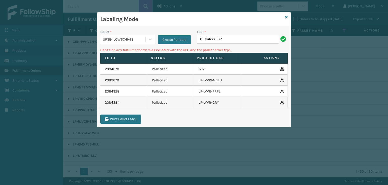
click at [288, 16] on div "Labeling Mode" at bounding box center [194, 19] width 194 height 14
click at [283, 18] on h3 "Labeling Mode" at bounding box center [191, 19] width 183 height 8
click at [288, 18] on icon at bounding box center [287, 17] width 3 height 4
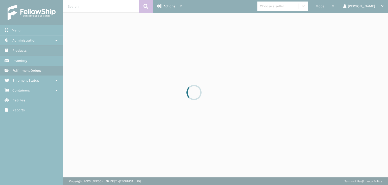
click at [296, 6] on div at bounding box center [194, 92] width 388 height 185
click at [284, 6] on div "Choose a seller" at bounding box center [272, 6] width 24 height 5
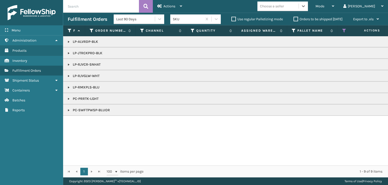
drag, startPoint x: 69, startPoint y: 50, endPoint x: 69, endPoint y: 54, distance: 4.0
click at [69, 50] on td "LP-JTRCKPRO-BLK" at bounding box center [389, 52] width 653 height 11
click at [69, 54] on link at bounding box center [69, 53] width 4 height 4
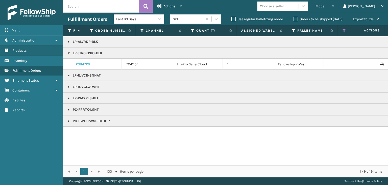
click at [78, 63] on link "2084729" at bounding box center [83, 64] width 14 height 5
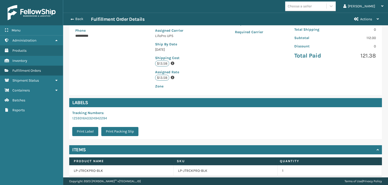
scroll to position [114, 0]
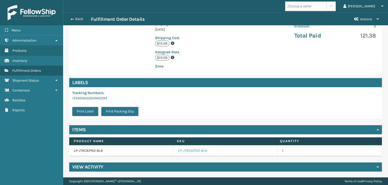
click at [198, 150] on link "LP-JTRCKPRO-BLK" at bounding box center [192, 150] width 29 height 5
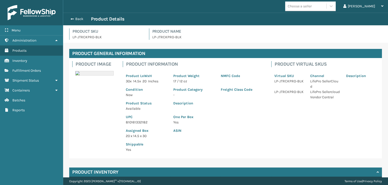
click at [140, 120] on p "810161332182" at bounding box center [146, 121] width 41 height 5
click at [84, 17] on button "Back" at bounding box center [79, 19] width 23 height 5
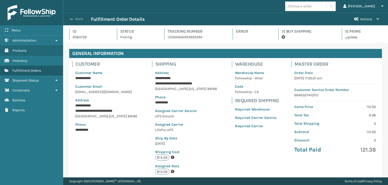
scroll to position [12, 325]
click at [80, 18] on button "Back" at bounding box center [79, 19] width 23 height 5
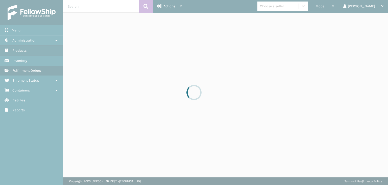
click at [341, 7] on div at bounding box center [194, 92] width 388 height 185
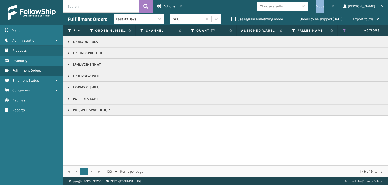
click at [325, 7] on span "Mode" at bounding box center [320, 6] width 9 height 4
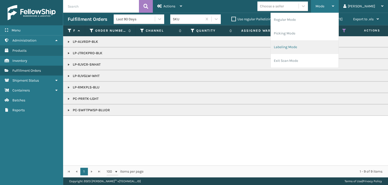
click at [322, 46] on li "Labeling Mode" at bounding box center [305, 47] width 68 height 14
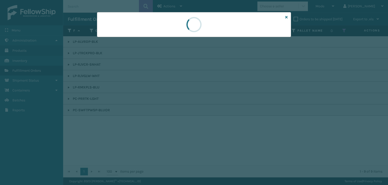
click at [112, 47] on div at bounding box center [194, 92] width 388 height 185
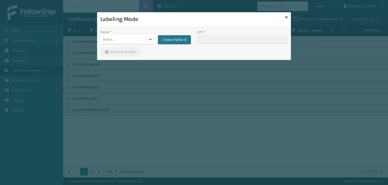
click at [115, 45] on div "Pallet * 0 results available. Select is focused ,type to refine list, press Dow…" at bounding box center [145, 38] width 97 height 18
click at [118, 41] on div "Select..." at bounding box center [122, 39] width 45 height 8
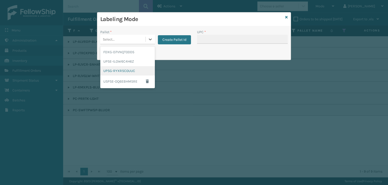
click at [121, 71] on div "UPSG-RYXRSC0UUC" at bounding box center [127, 70] width 55 height 9
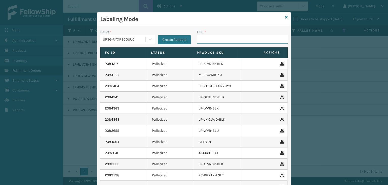
click at [207, 35] on input "UPC *" at bounding box center [242, 39] width 91 height 9
paste input "810161332182"
type input "810161332182"
click at [286, 19] on icon at bounding box center [287, 17] width 3 height 4
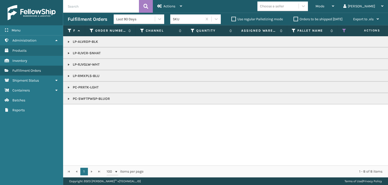
click at [69, 42] on link at bounding box center [69, 42] width 4 height 4
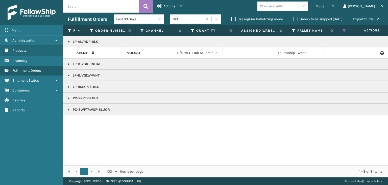
click at [67, 76] on link at bounding box center [69, 75] width 4 height 4
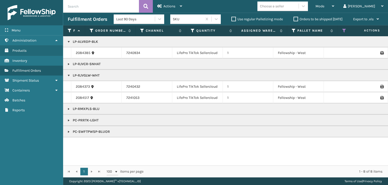
click at [70, 63] on link at bounding box center [69, 64] width 4 height 4
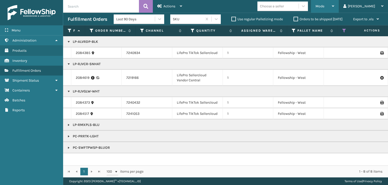
click at [325, 5] on span "Mode" at bounding box center [320, 6] width 9 height 4
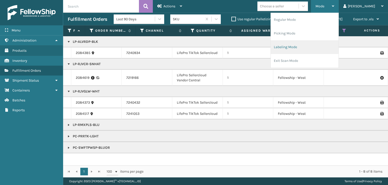
click at [328, 46] on li "Labeling Mode" at bounding box center [305, 47] width 68 height 14
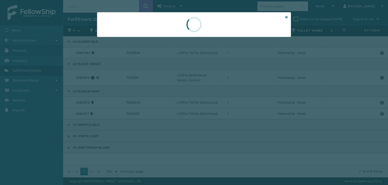
click at [130, 40] on div at bounding box center [194, 92] width 388 height 185
click at [129, 40] on div at bounding box center [194, 92] width 388 height 185
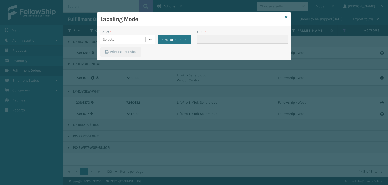
click at [129, 40] on div "Select..." at bounding box center [122, 39] width 45 height 8
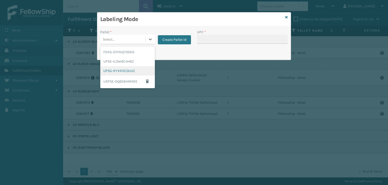
click at [136, 69] on div "UPSG-RYXRSC0UUC" at bounding box center [127, 70] width 55 height 9
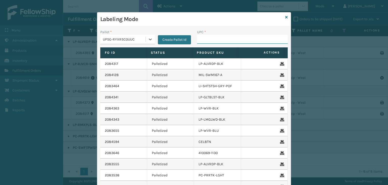
click at [223, 44] on input "UPC *" at bounding box center [242, 39] width 91 height 9
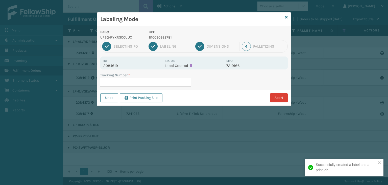
click at [275, 96] on button "Abort" at bounding box center [279, 97] width 18 height 9
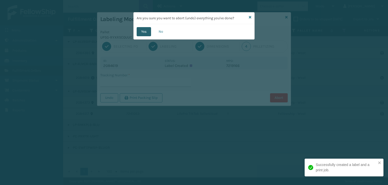
click at [138, 30] on button "Yes" at bounding box center [144, 31] width 14 height 9
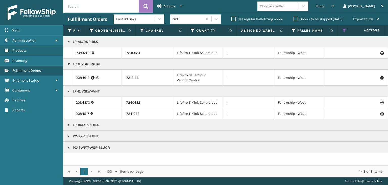
click at [92, 92] on p "LP-RJVGLW-WHT" at bounding box center [390, 91] width 644 height 5
click at [83, 52] on link "2084385" at bounding box center [83, 52] width 15 height 5
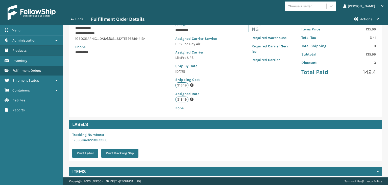
scroll to position [114, 0]
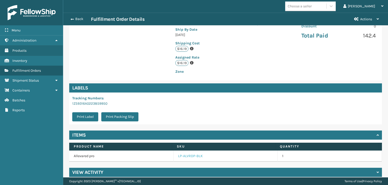
drag, startPoint x: 190, startPoint y: 151, endPoint x: 109, endPoint y: 107, distance: 92.8
click at [190, 153] on link "LP-ALVRDP-BLK" at bounding box center [190, 155] width 25 height 5
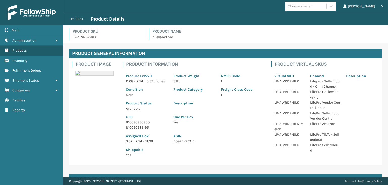
click at [138, 119] on p "UPC" at bounding box center [146, 116] width 41 height 5
click at [139, 125] on p "810090930930" at bounding box center [146, 121] width 41 height 5
click at [80, 18] on button "Back" at bounding box center [79, 19] width 23 height 5
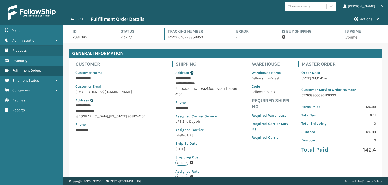
scroll to position [12, 325]
click at [80, 18] on button "Back" at bounding box center [79, 19] width 23 height 5
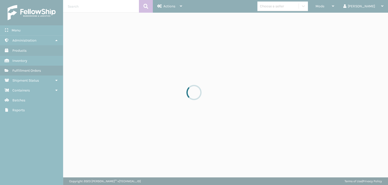
click at [347, 7] on div at bounding box center [194, 92] width 388 height 185
click at [345, 7] on div at bounding box center [194, 92] width 388 height 185
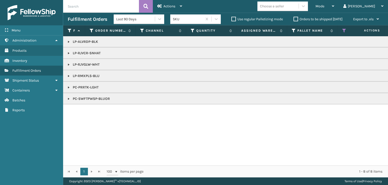
click at [335, 7] on div "Mode" at bounding box center [325, 6] width 19 height 13
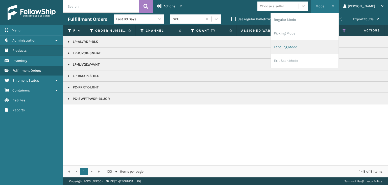
click at [301, 45] on li "Labeling Mode" at bounding box center [305, 47] width 68 height 14
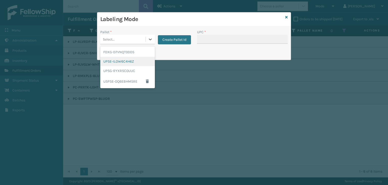
click at [123, 59] on div "UPSE-ILOW6C4H6Z" at bounding box center [127, 61] width 55 height 9
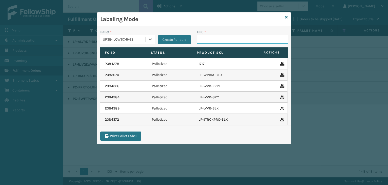
click at [205, 40] on input "UPC *" at bounding box center [242, 39] width 91 height 9
paste input "810090930930"
type input "810090930930"
click at [130, 38] on div "UPSE-ILOW6C4H6Z" at bounding box center [124, 39] width 43 height 5
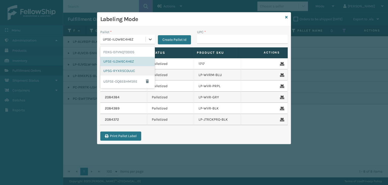
click at [119, 66] on div "UPSG-RYXRSC0UUC" at bounding box center [127, 70] width 55 height 9
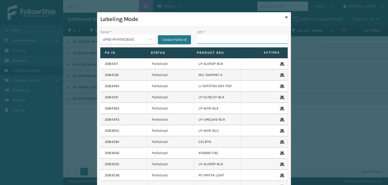
click at [224, 35] on input "UPC *" at bounding box center [242, 39] width 91 height 9
type input "810164"
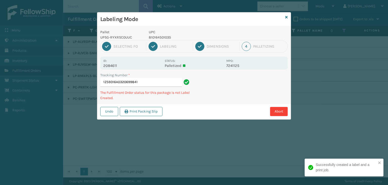
click at [161, 37] on p "810164501035" at bounding box center [186, 37] width 75 height 5
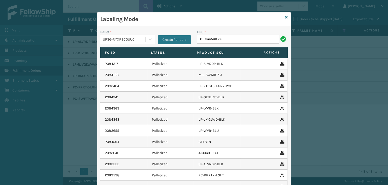
type input "810164501035"
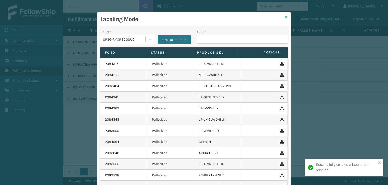
click at [286, 18] on icon at bounding box center [287, 17] width 3 height 4
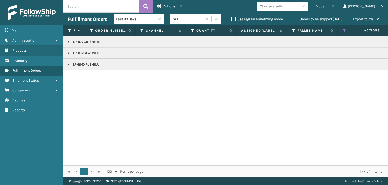
click at [73, 53] on p "LP-RJVGLW-WHT" at bounding box center [390, 53] width 644 height 5
click at [69, 51] on link at bounding box center [69, 53] width 4 height 4
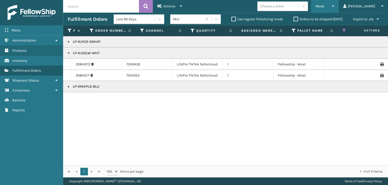
click at [335, 4] on div "Mode" at bounding box center [325, 6] width 19 height 13
click at [82, 55] on p "LP-RJVGLW-WHT" at bounding box center [390, 53] width 644 height 5
click at [82, 52] on p "LP-RJVGLW-WHT" at bounding box center [390, 53] width 644 height 5
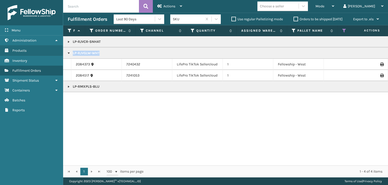
click at [82, 52] on p "LP-RJVGLW-WHT" at bounding box center [390, 53] width 644 height 5
click at [335, 4] on div "Mode" at bounding box center [325, 6] width 19 height 13
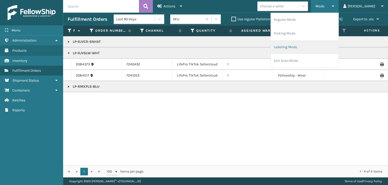
click at [326, 45] on li "Labeling Mode" at bounding box center [305, 47] width 68 height 14
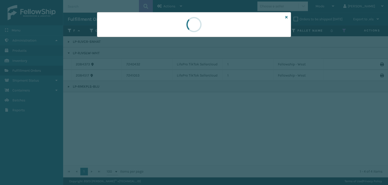
click at [109, 38] on div at bounding box center [194, 92] width 388 height 185
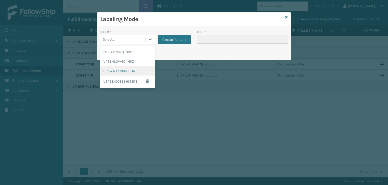
click at [117, 71] on div "UPSG-RYXRSC0UUC" at bounding box center [127, 70] width 55 height 9
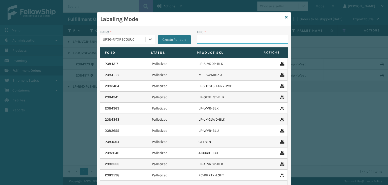
click at [203, 40] on input "UPC *" at bounding box center [242, 39] width 91 height 9
paste input "LP-RJVGLW-WHT"
type input "LP-RJVGLW-WHT"
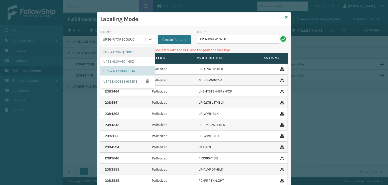
click at [132, 37] on div "UPSG-RYXRSC0UUC" at bounding box center [124, 39] width 43 height 5
click at [114, 62] on div "UPSE-ILOW6C4H6Z" at bounding box center [127, 61] width 55 height 9
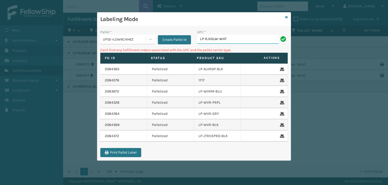
click at [227, 40] on input "LP-RJVGLW-WHT" at bounding box center [238, 39] width 82 height 9
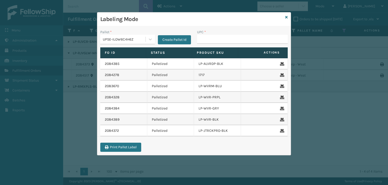
click at [285, 18] on div "Labeling Mode" at bounding box center [194, 19] width 194 height 14
click at [286, 17] on icon at bounding box center [287, 17] width 3 height 4
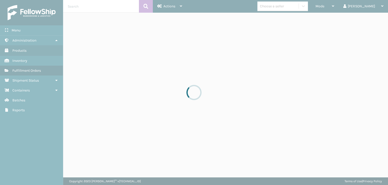
click at [342, 6] on div at bounding box center [194, 92] width 388 height 185
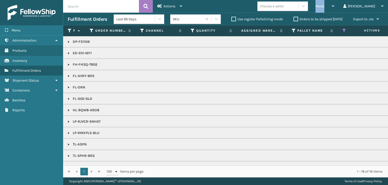
click at [325, 6] on span "Mode" at bounding box center [320, 6] width 9 height 4
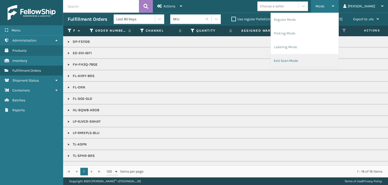
click at [314, 57] on li "Exit Scan Mode" at bounding box center [305, 61] width 68 height 14
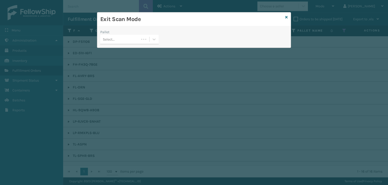
click at [121, 41] on div "Select..." at bounding box center [119, 39] width 39 height 8
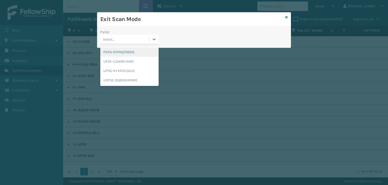
click at [122, 53] on div "FDXG-D7VNQT0DD5" at bounding box center [129, 51] width 58 height 9
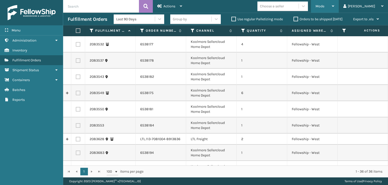
click at [335, 5] on div "Mode" at bounding box center [325, 6] width 19 height 13
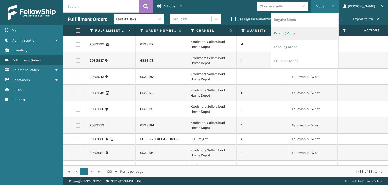
click at [314, 36] on li "Picking Mode" at bounding box center [305, 34] width 68 height 14
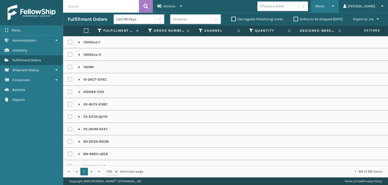
click at [335, 10] on div "Mode" at bounding box center [325, 6] width 19 height 13
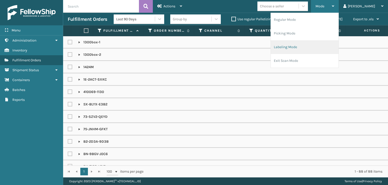
click at [305, 51] on li "Labeling Mode" at bounding box center [305, 47] width 68 height 14
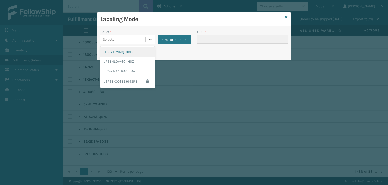
click at [143, 40] on div "Select..." at bounding box center [122, 39] width 45 height 8
click at [134, 51] on div "FDXG-D7VNQT0DD5" at bounding box center [127, 51] width 55 height 9
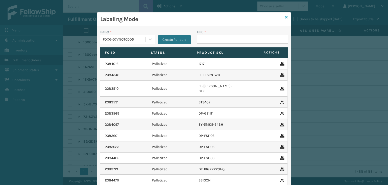
click at [286, 15] on icon at bounding box center [287, 17] width 3 height 4
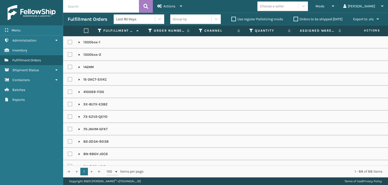
click at [113, 0] on input "text" at bounding box center [101, 6] width 76 height 13
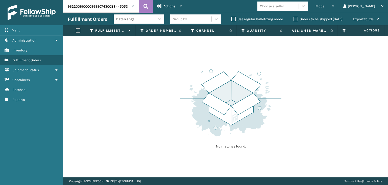
drag, startPoint x: 104, startPoint y: 8, endPoint x: 0, endPoint y: 23, distance: 104.7
click at [0, 0] on div "Menu Administration Inventory Fulfillment Orders Shipment Status Containers Bat…" at bounding box center [194, 0] width 388 height 0
click at [325, 8] on span "Mode" at bounding box center [320, 6] width 9 height 4
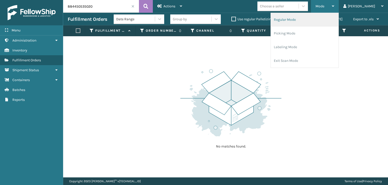
click at [321, 20] on li "Regular Mode" at bounding box center [305, 20] width 68 height 14
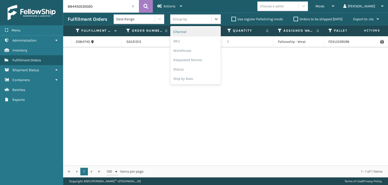
drag, startPoint x: 181, startPoint y: 20, endPoint x: 182, endPoint y: 35, distance: 14.7
click at [181, 20] on div "Group by" at bounding box center [180, 18] width 14 height 5
click at [183, 43] on div "SKU" at bounding box center [195, 40] width 51 height 9
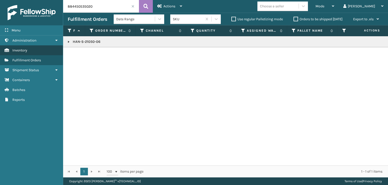
drag, startPoint x: 102, startPoint y: 9, endPoint x: 0, endPoint y: 52, distance: 110.9
click at [0, 0] on div "Menu Administration Inventory Fulfillment Orders Shipment Status Containers Bat…" at bounding box center [194, 0] width 388 height 0
type input "884447410554"
click at [67, 40] on td "CEL12K" at bounding box center [389, 41] width 653 height 11
click at [69, 41] on link at bounding box center [69, 42] width 4 height 4
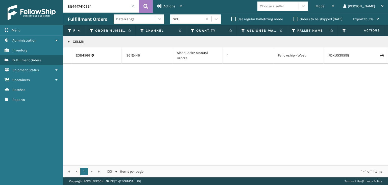
drag, startPoint x: 378, startPoint y: 55, endPoint x: 375, endPoint y: 57, distance: 3.1
click at [381, 55] on icon at bounding box center [382, 56] width 3 height 4
drag, startPoint x: 92, startPoint y: 5, endPoint x: 0, endPoint y: 51, distance: 102.6
click at [0, 0] on div "Menu Administration Inventory Fulfillment Orders Shipment Status Containers Bat…" at bounding box center [194, 0] width 388 height 0
type input "1Z59316A0309340230"
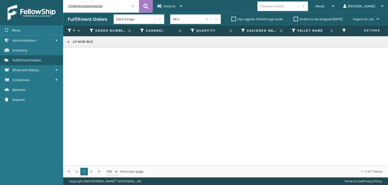
drag, startPoint x: 68, startPoint y: 41, endPoint x: 114, endPoint y: 44, distance: 46.1
click at [68, 41] on link at bounding box center [69, 42] width 4 height 4
click at [381, 52] on icon at bounding box center [382, 53] width 3 height 4
